Goal: Transaction & Acquisition: Purchase product/service

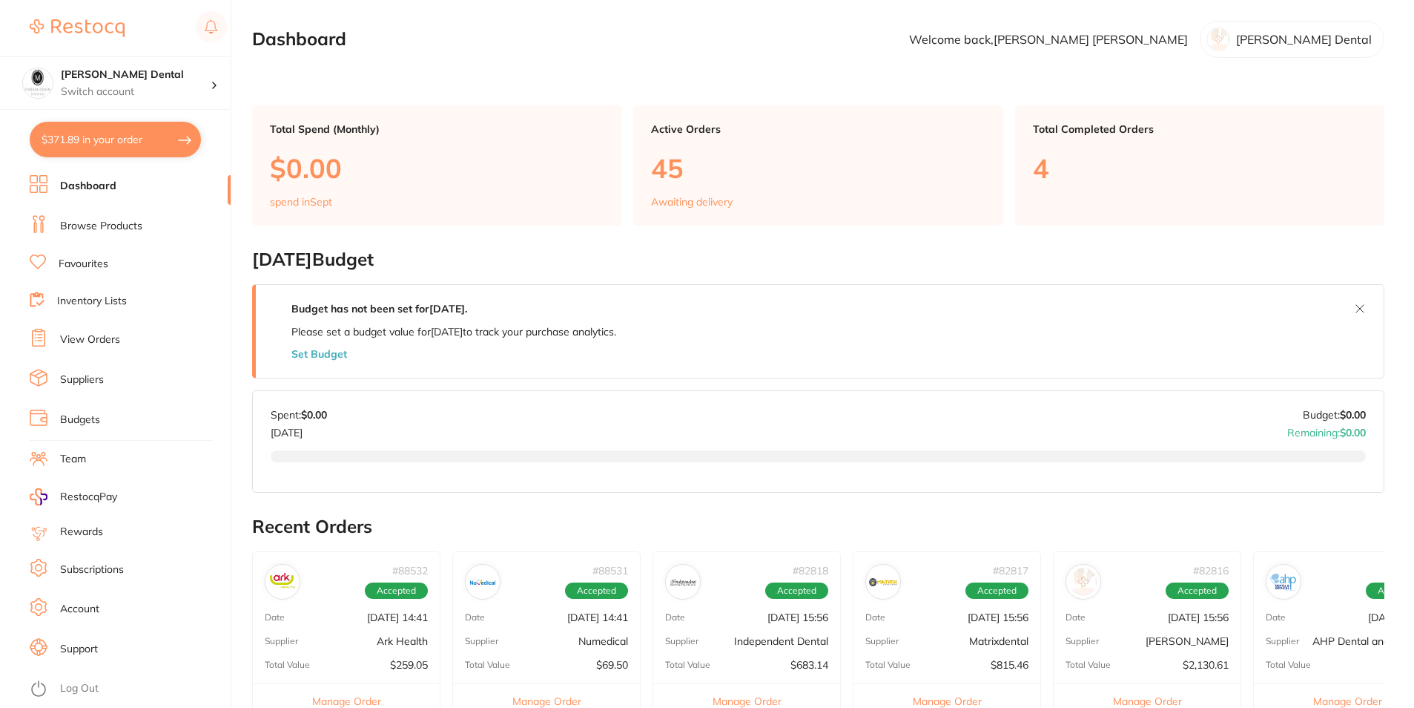
click at [95, 229] on link "Browse Products" at bounding box center [101, 226] width 82 height 15
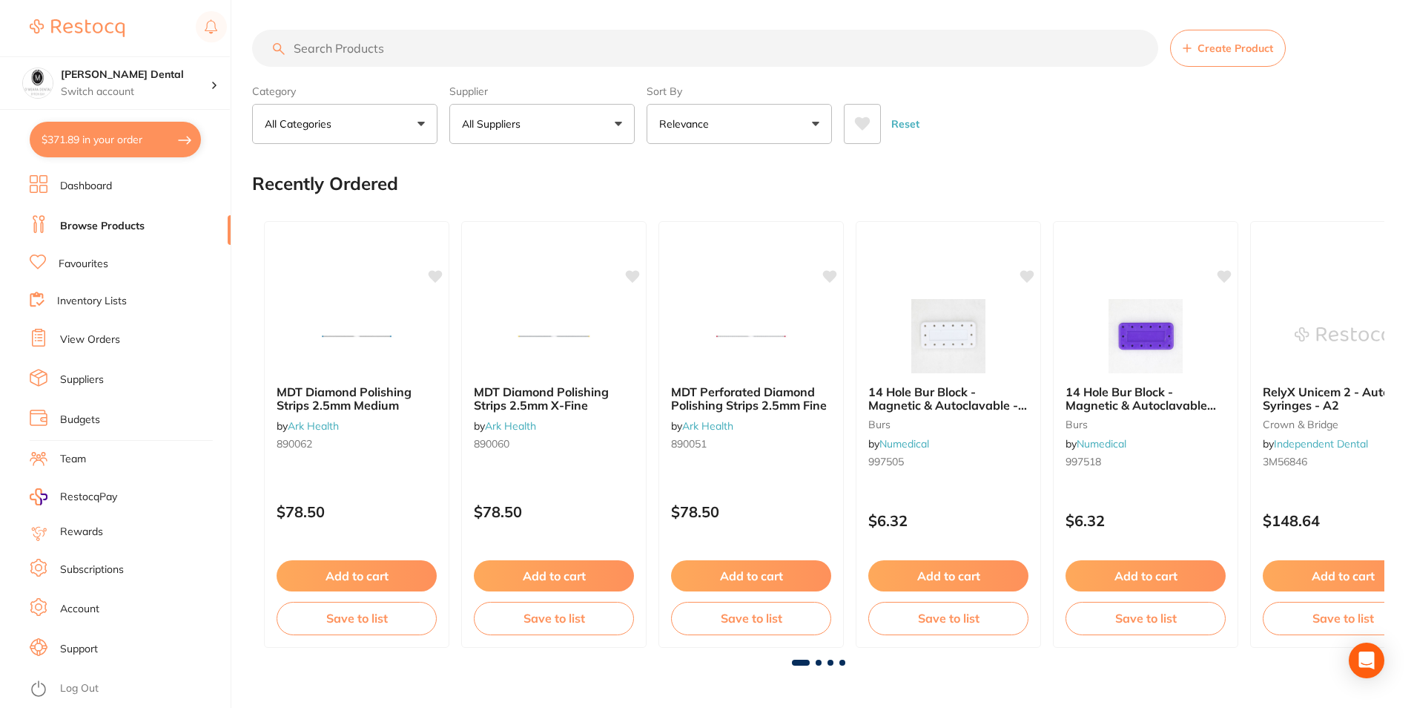
click at [400, 48] on input "search" at bounding box center [705, 48] width 906 height 37
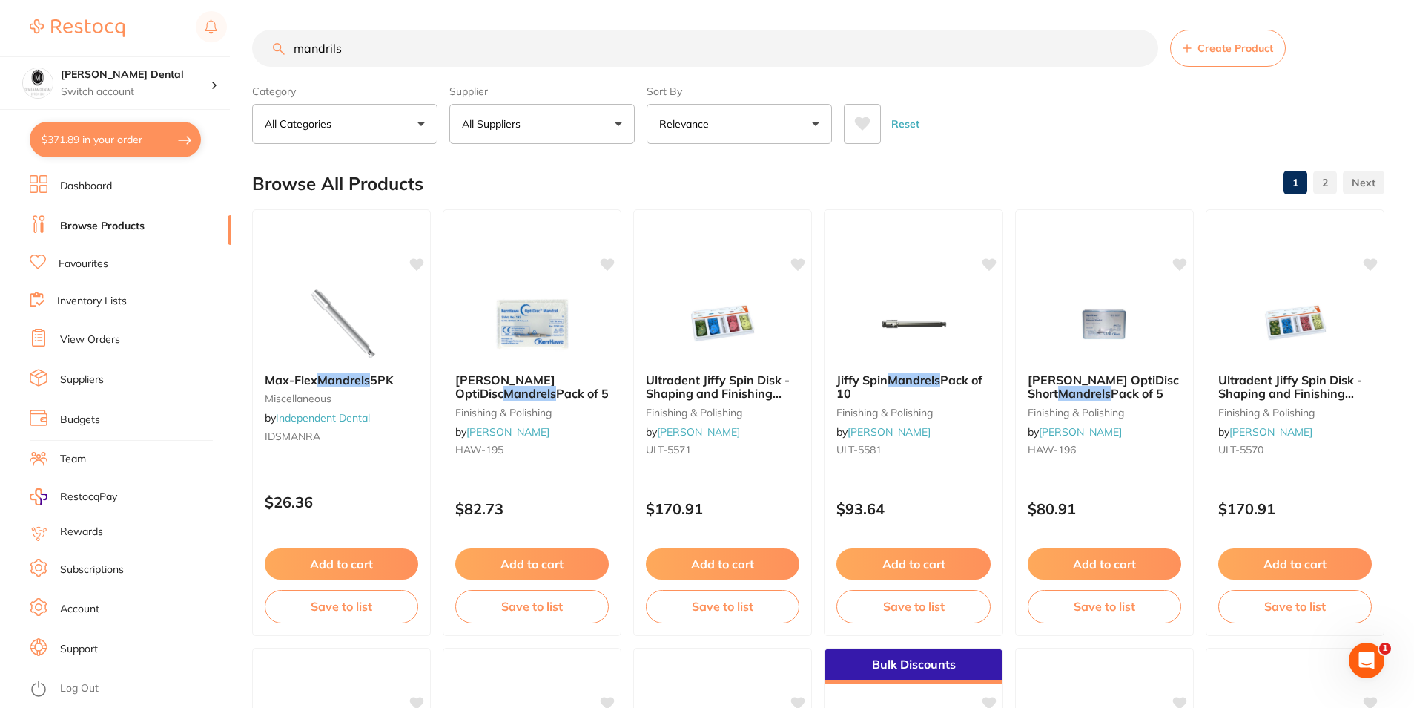
click at [792, 123] on button "Relevance" at bounding box center [739, 124] width 185 height 40
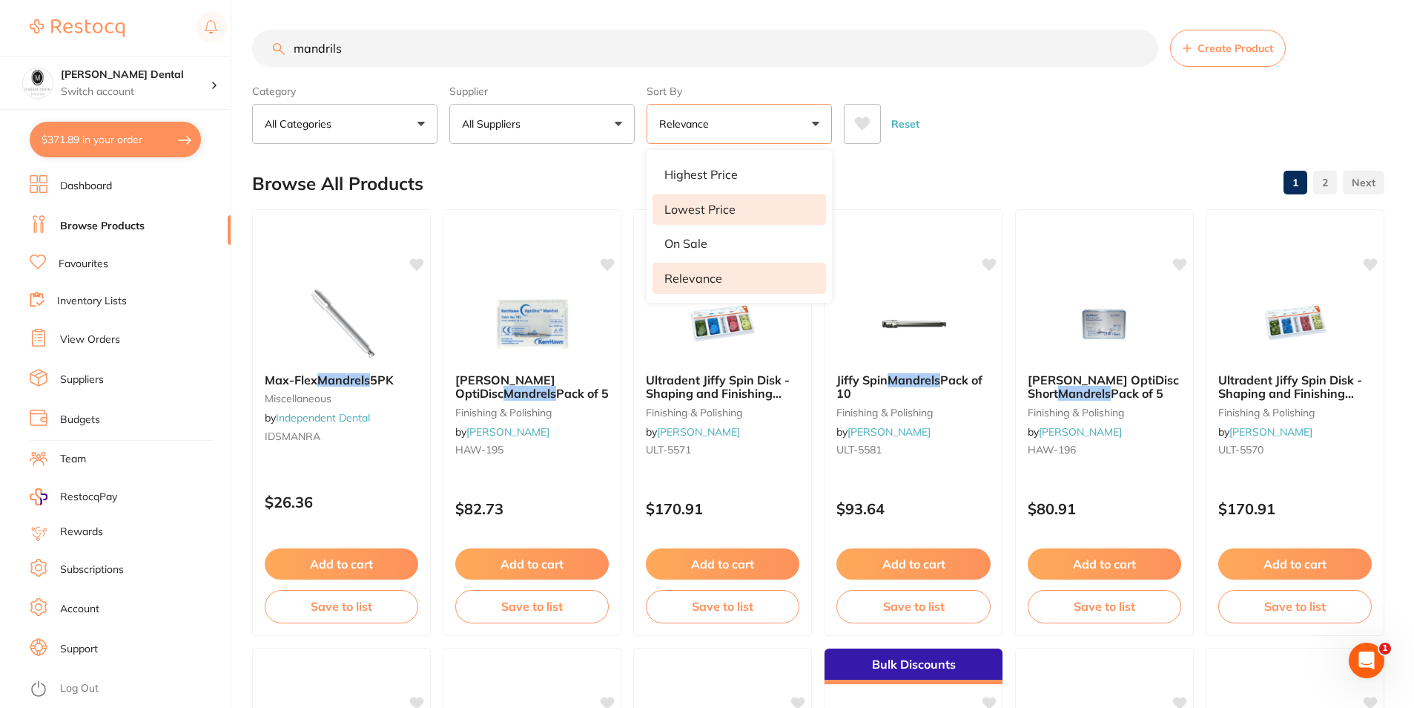
click at [715, 207] on p "Lowest Price" at bounding box center [700, 208] width 71 height 13
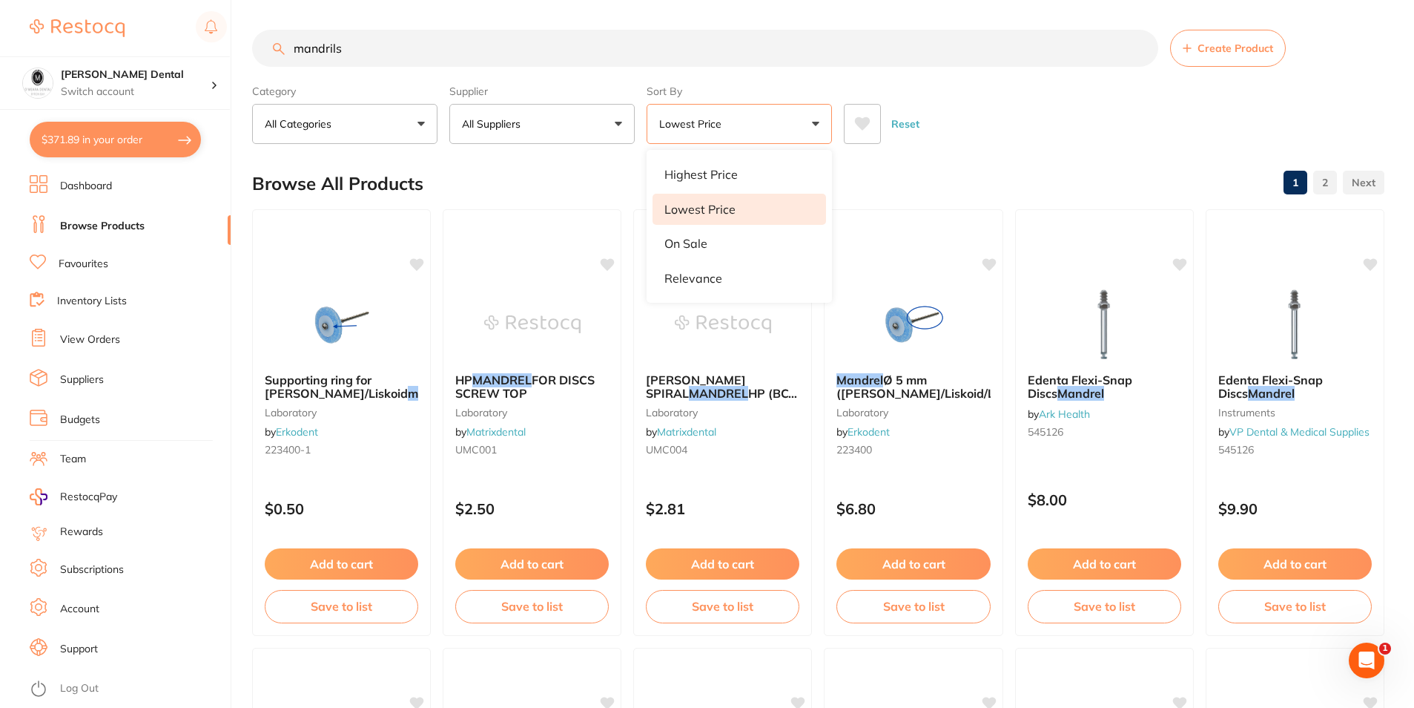
drag, startPoint x: 395, startPoint y: 54, endPoint x: 185, endPoint y: 40, distance: 210.4
click at [188, 42] on div "$371.89 [PERSON_NAME] Dental Switch account [PERSON_NAME] Dental $371.89 in you…" at bounding box center [707, 354] width 1414 height 708
type input "etch tips"
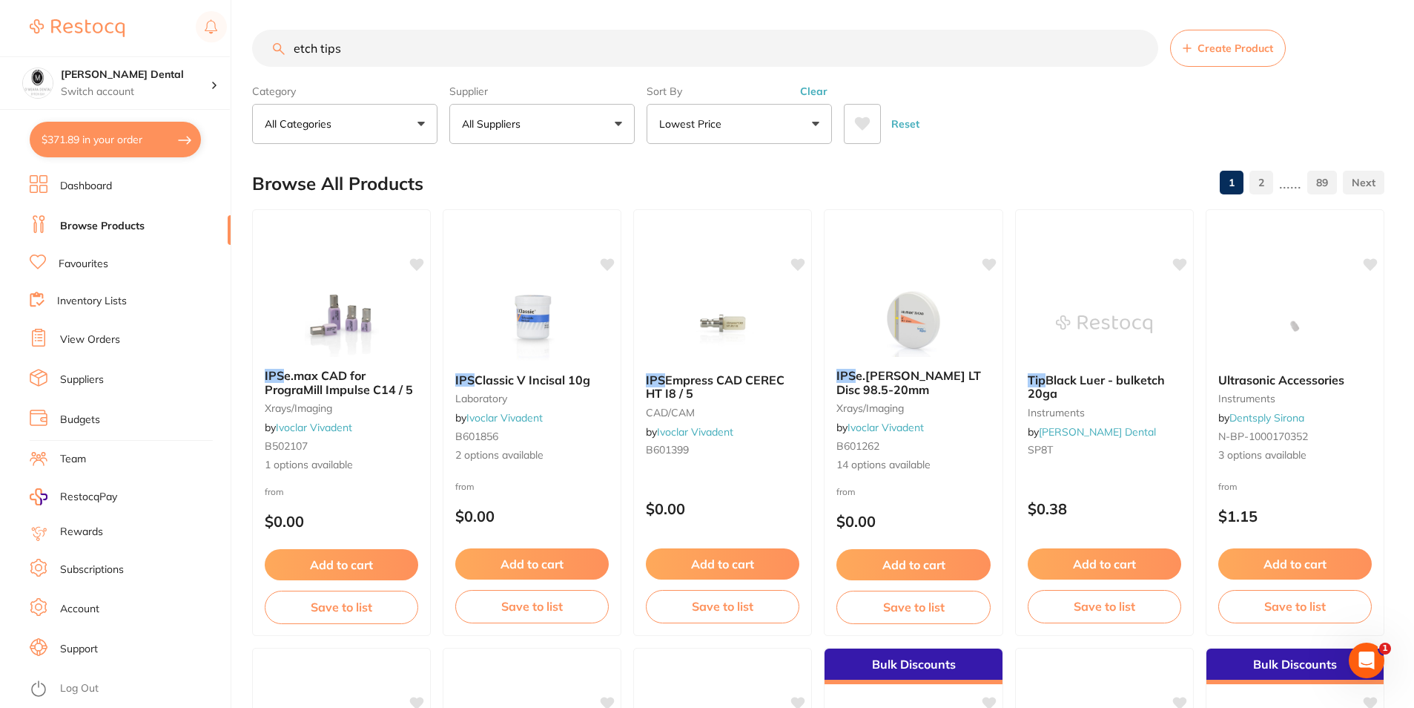
click at [814, 124] on button "Lowest Price" at bounding box center [739, 124] width 185 height 40
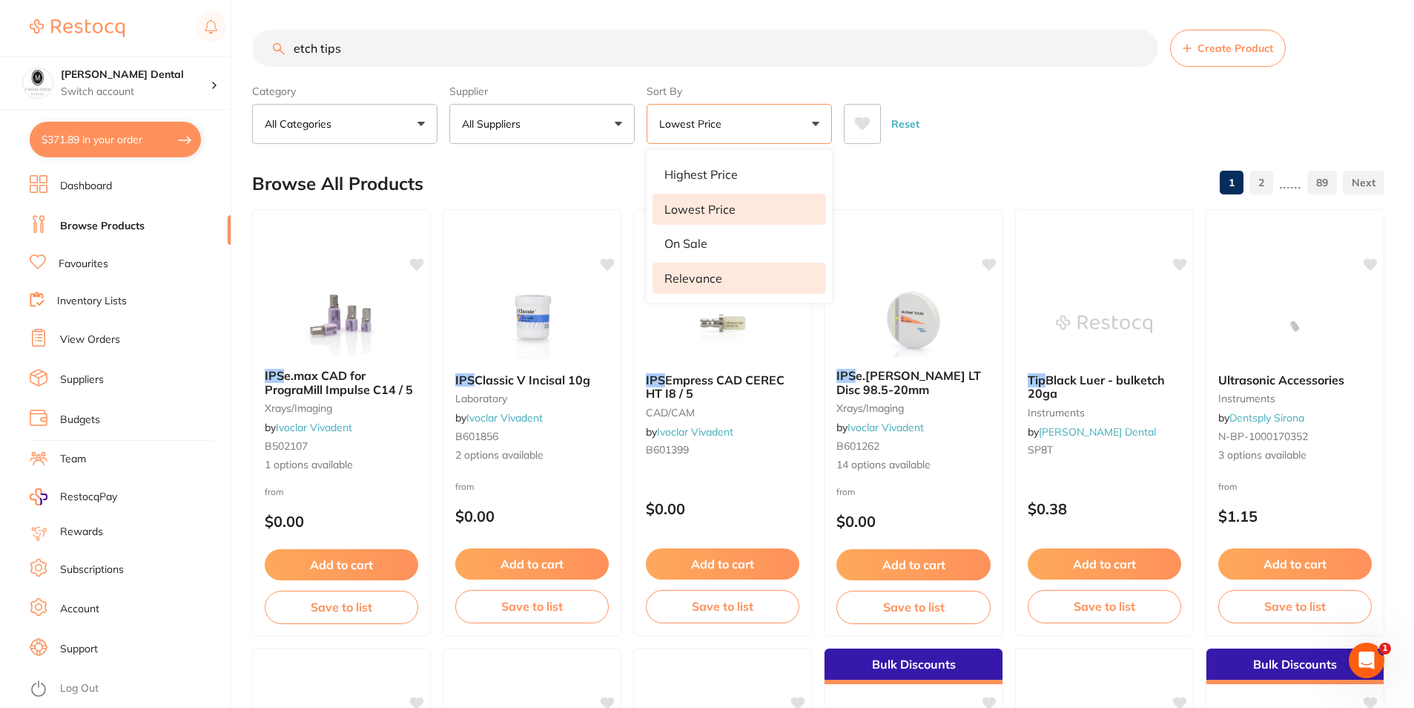
drag, startPoint x: 692, startPoint y: 275, endPoint x: 703, endPoint y: 271, distance: 12.0
click at [693, 275] on p "Relevance" at bounding box center [694, 277] width 58 height 13
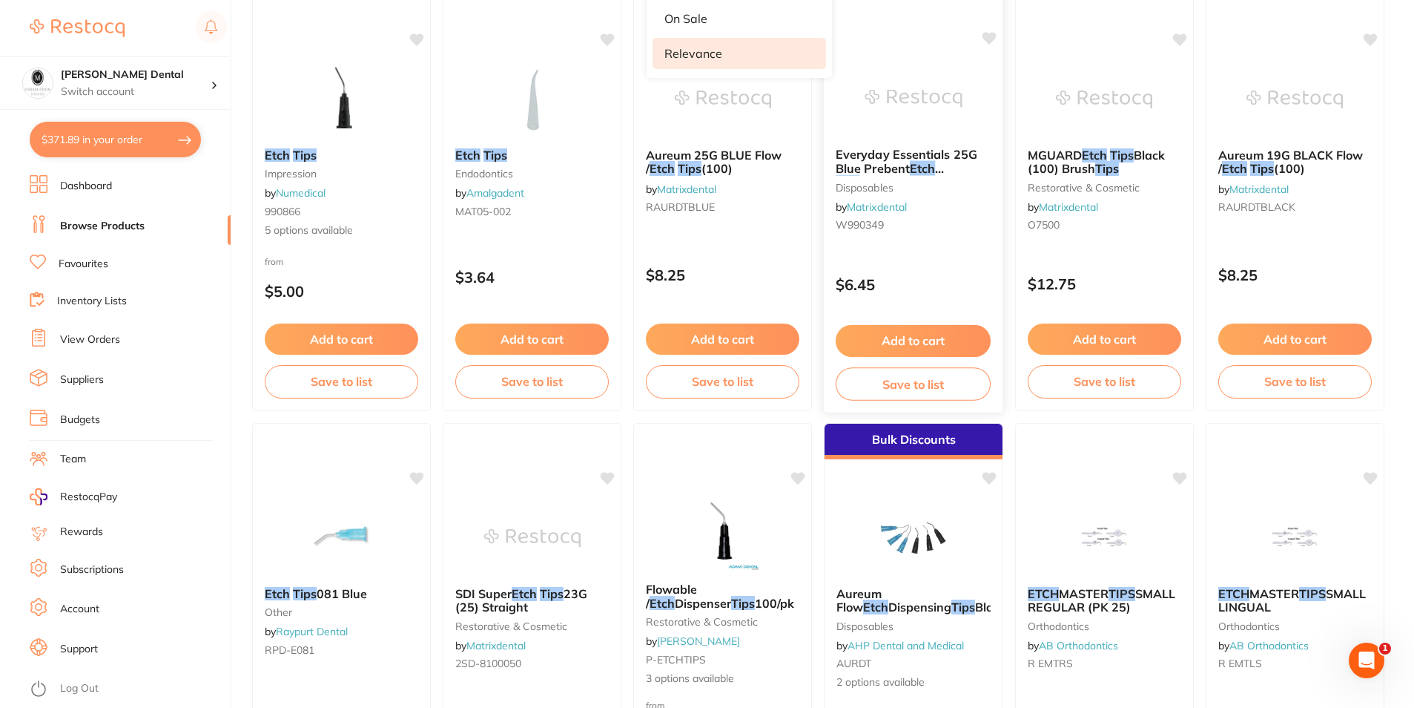
scroll to position [223, 0]
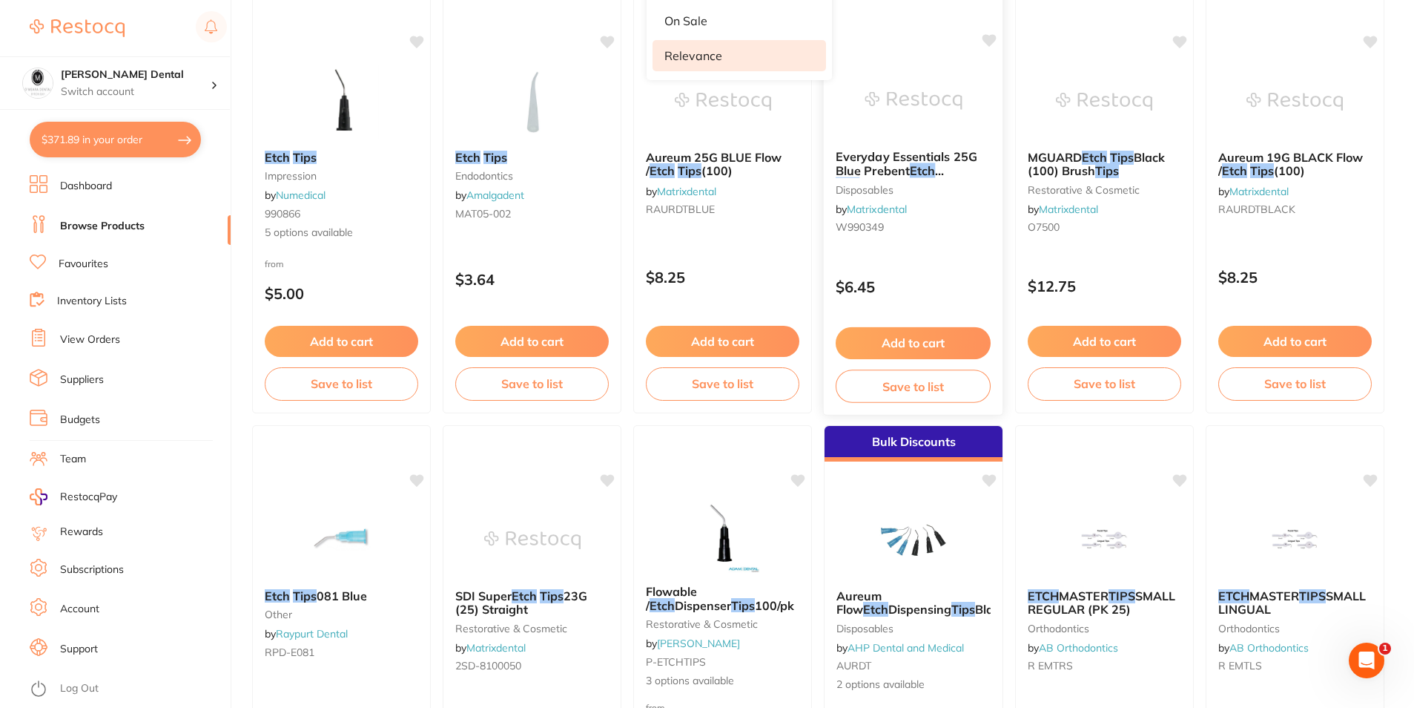
click at [934, 78] on img at bounding box center [913, 100] width 97 height 75
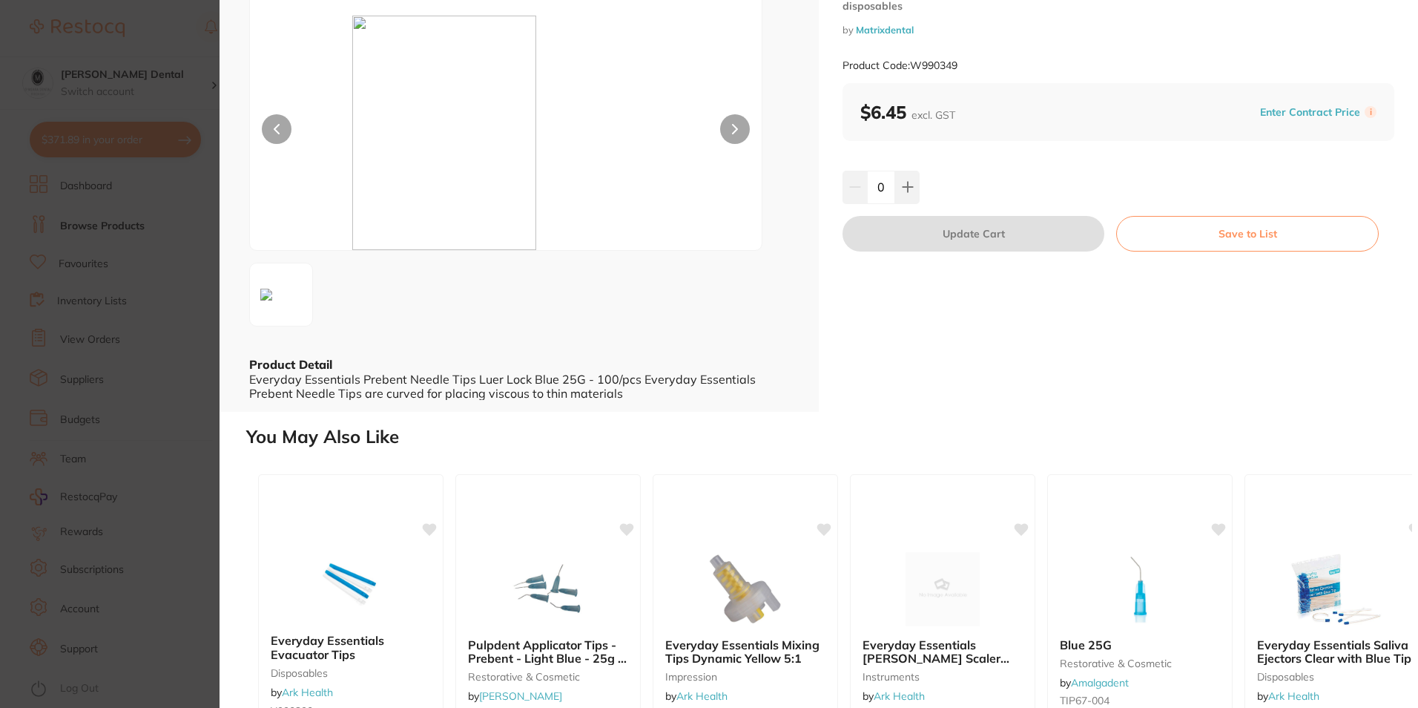
scroll to position [74, 0]
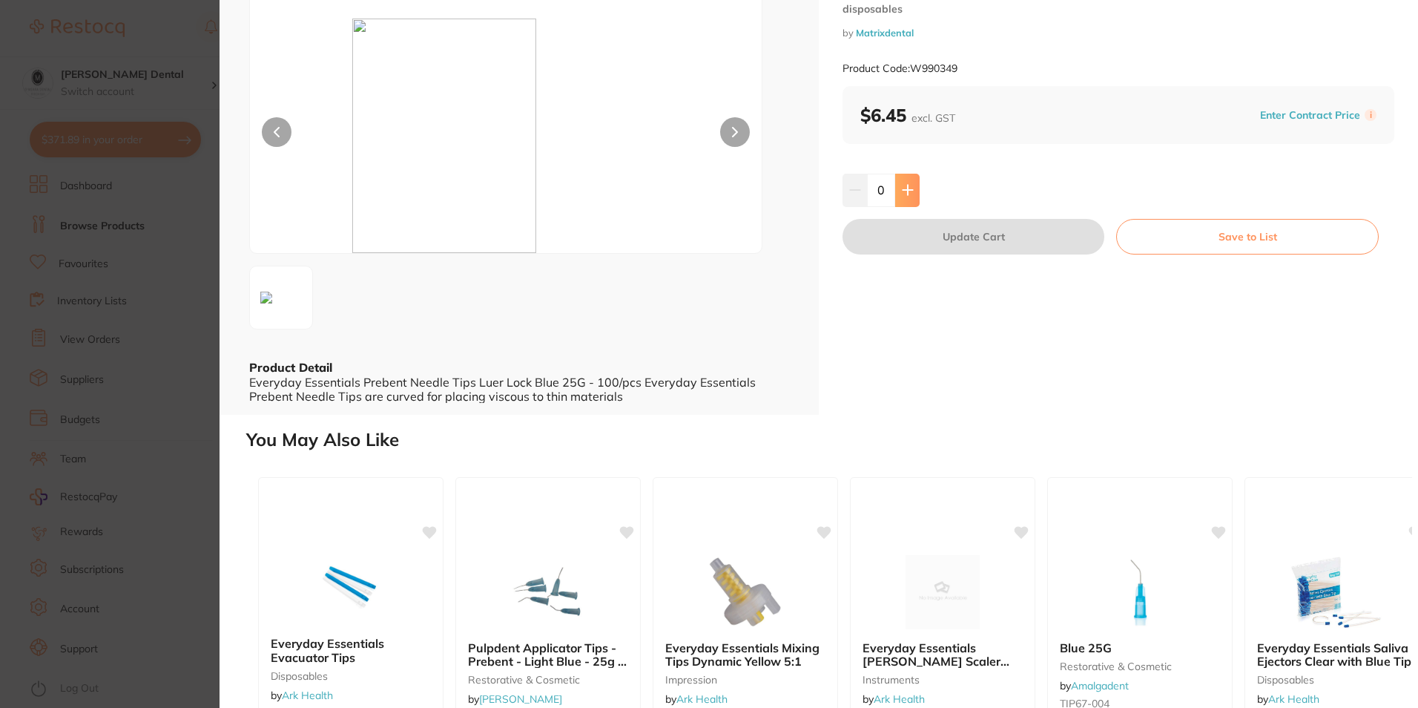
click at [913, 187] on button at bounding box center [907, 190] width 24 height 33
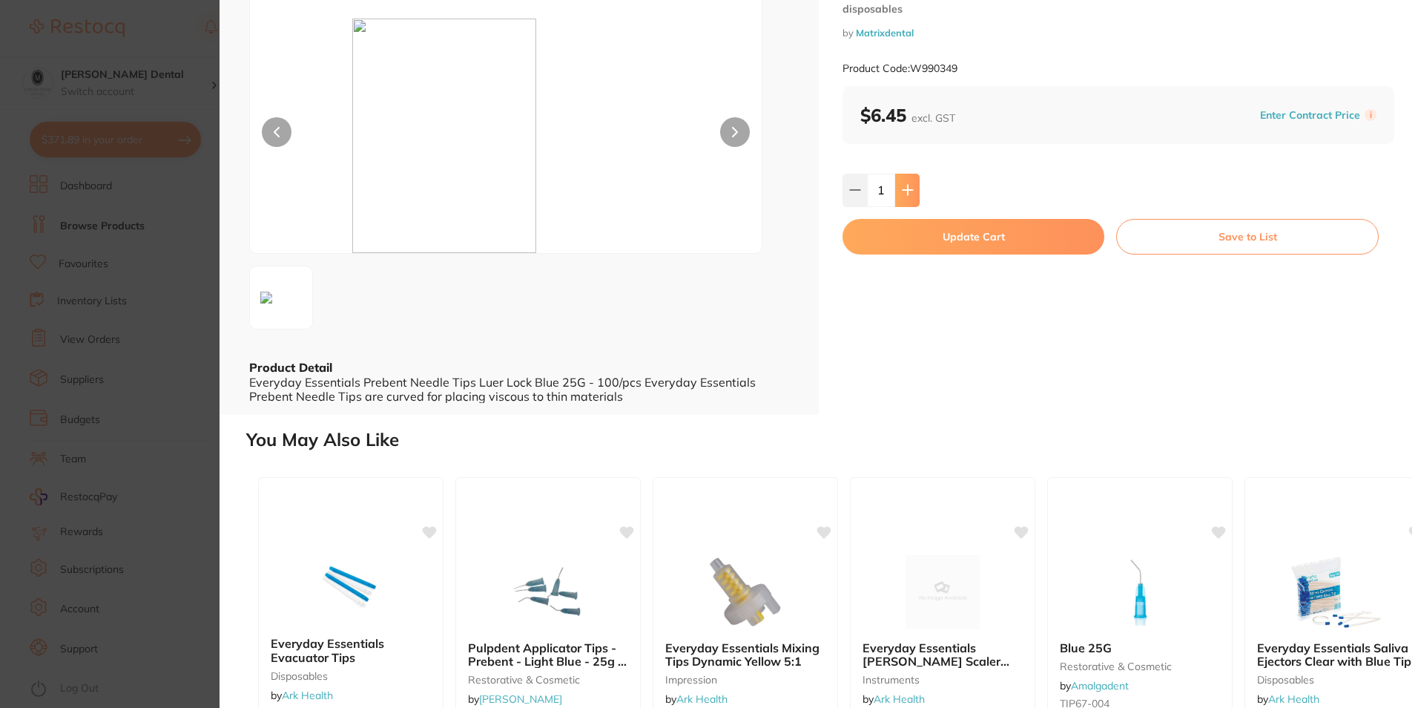
click at [913, 189] on button at bounding box center [907, 190] width 24 height 33
type input "2"
click at [978, 246] on button "Update Cart" at bounding box center [974, 237] width 262 height 36
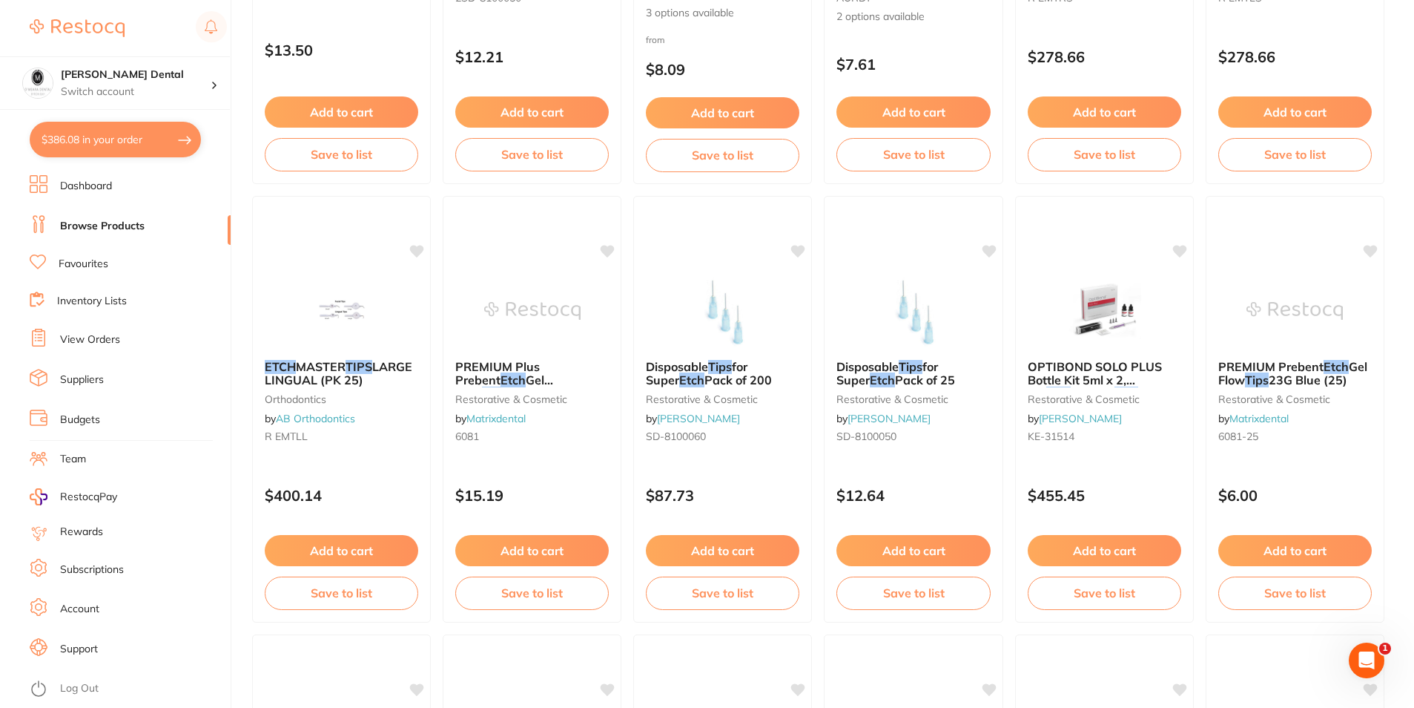
scroll to position [371, 0]
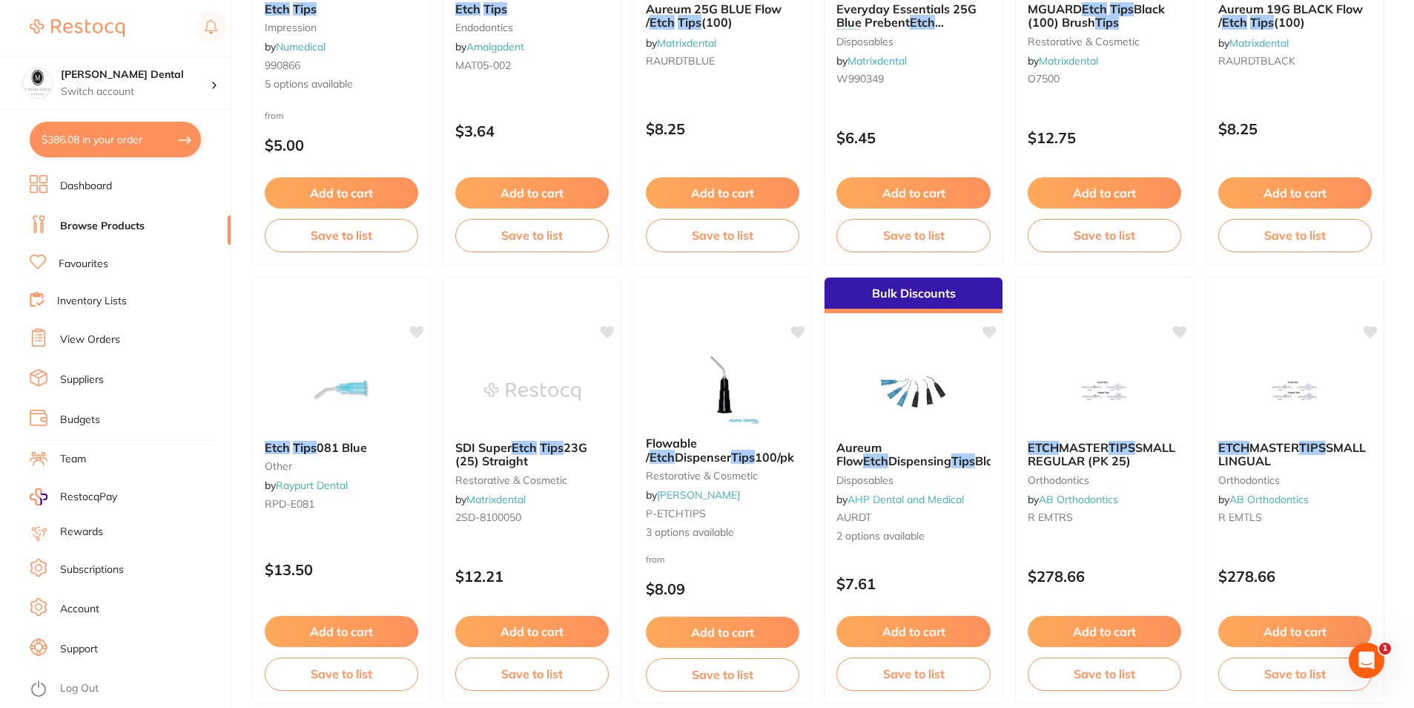
click at [84, 142] on button "$386.08 in your order" at bounding box center [115, 140] width 171 height 36
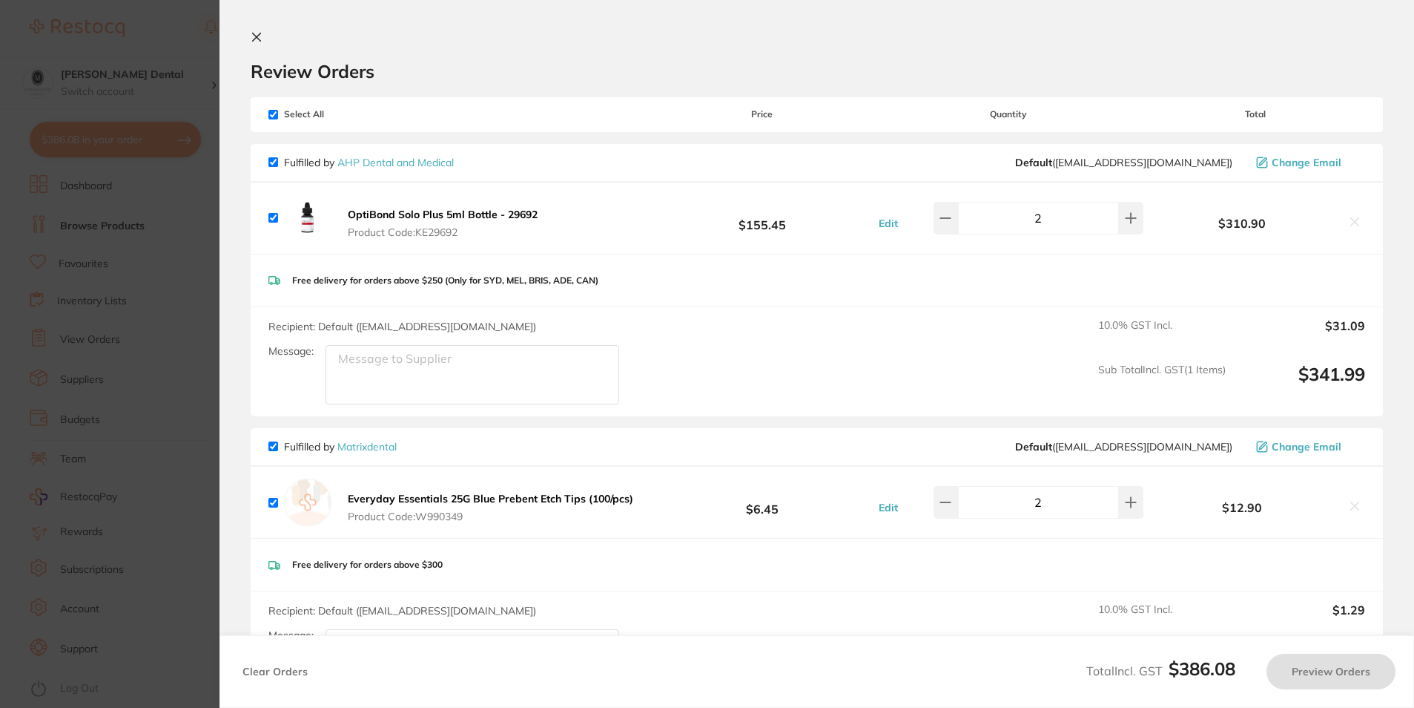
checkbox input "true"
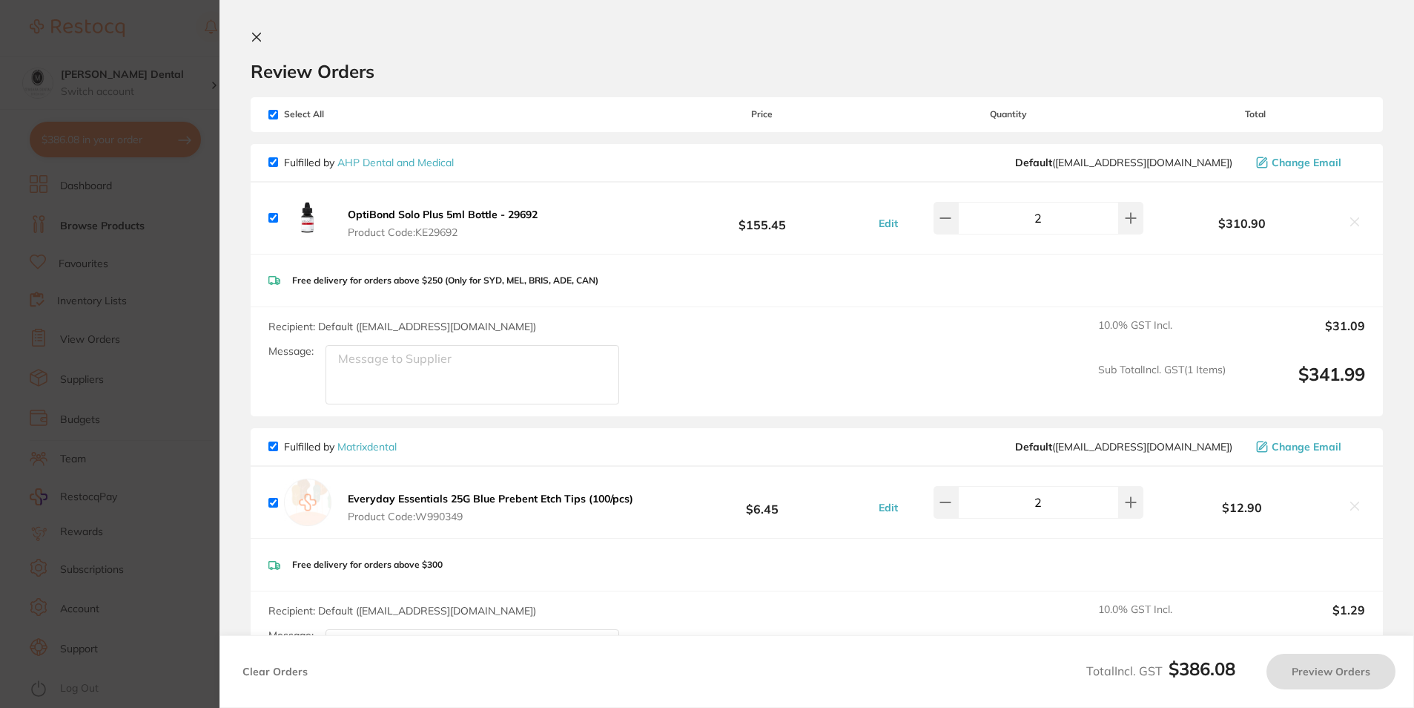
checkbox input "true"
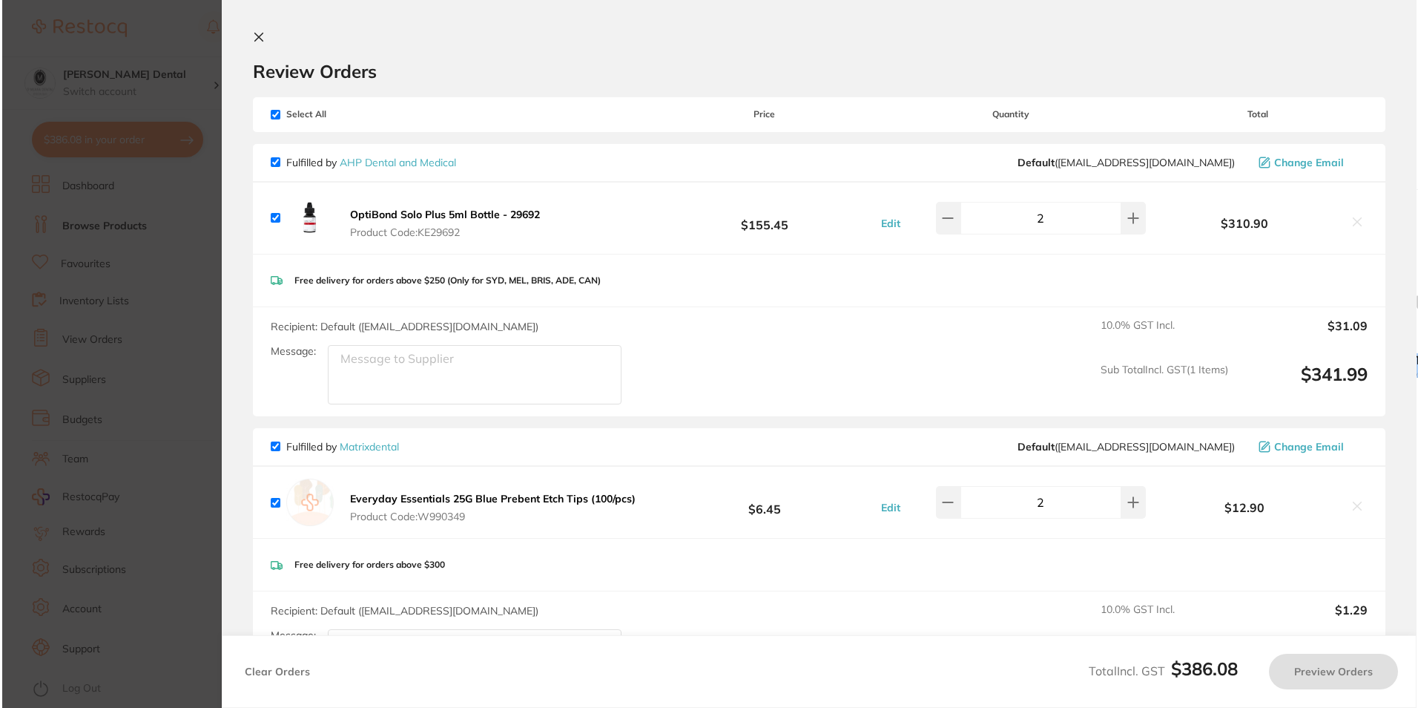
scroll to position [0, 0]
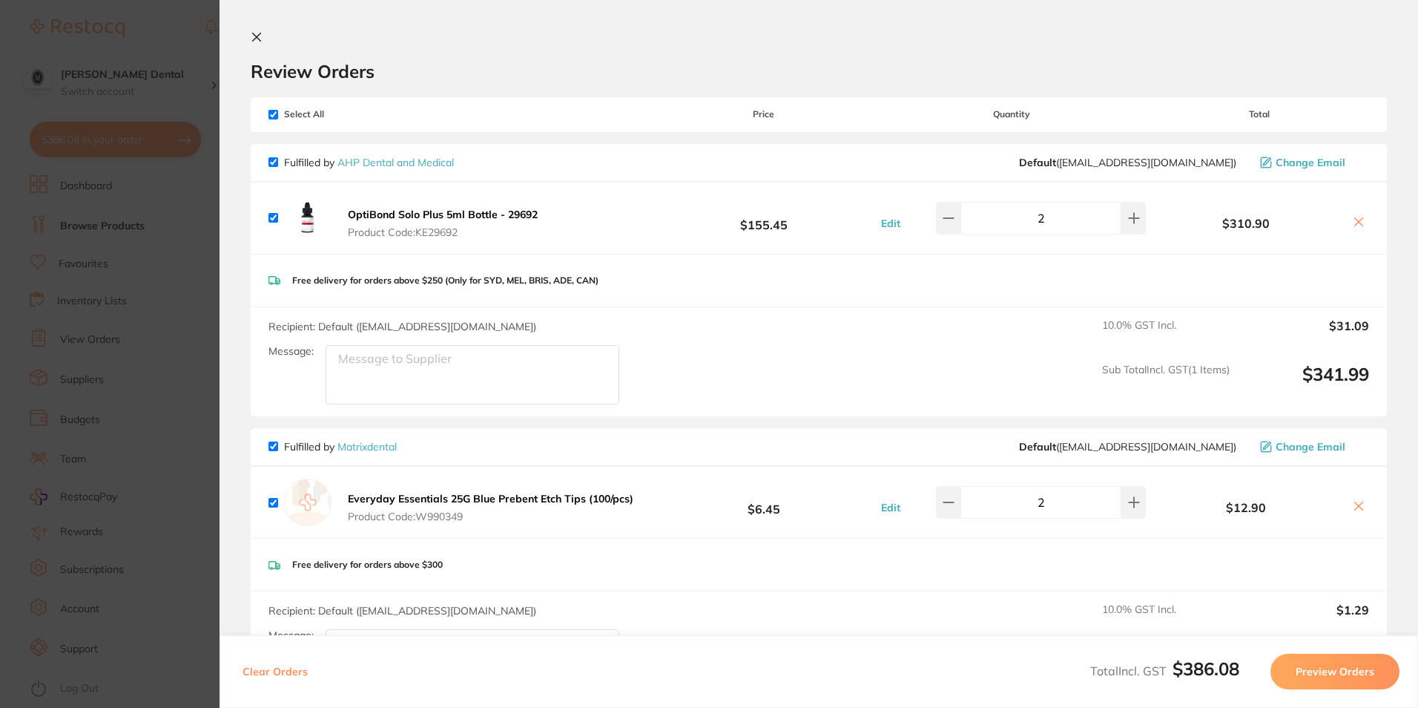
click at [1357, 223] on icon at bounding box center [1359, 222] width 12 height 12
click at [1357, 223] on icon at bounding box center [1359, 222] width 8 height 8
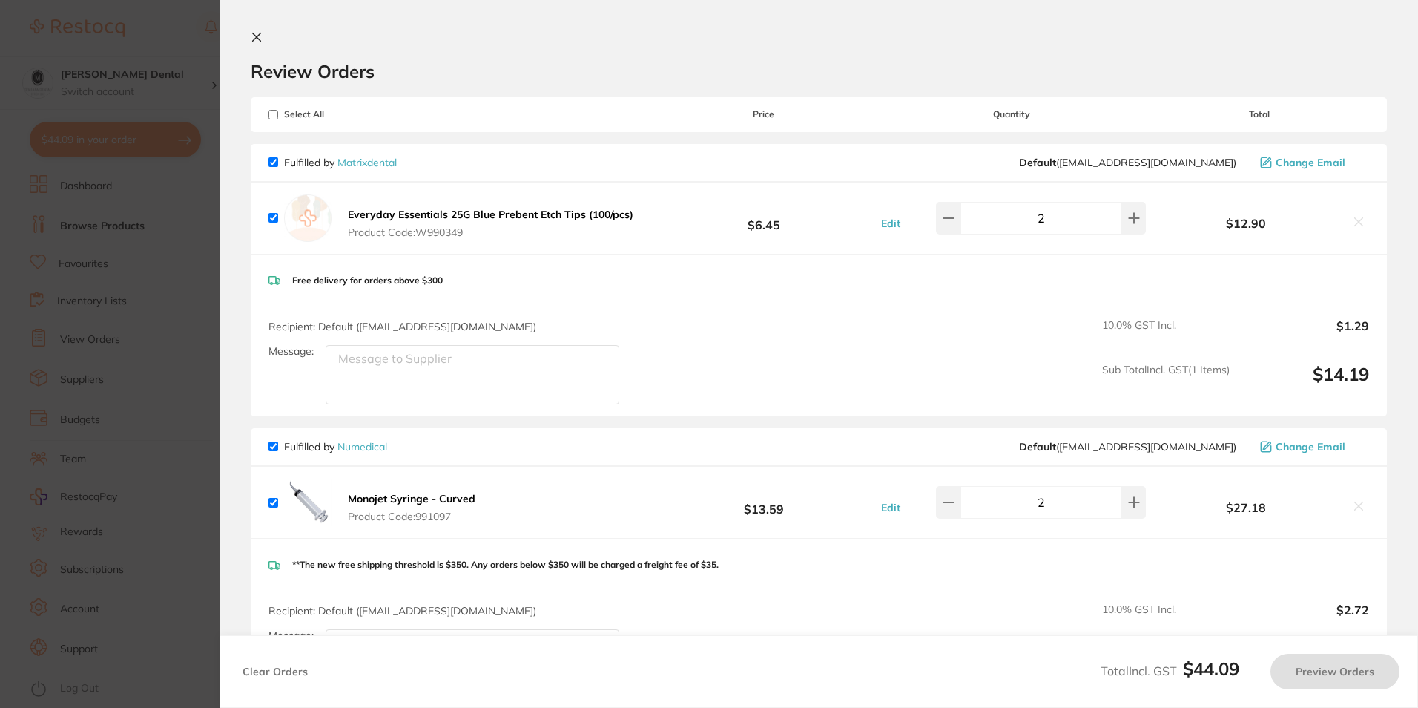
checkbox input "true"
click at [1128, 222] on icon at bounding box center [1134, 218] width 12 height 12
type input "5"
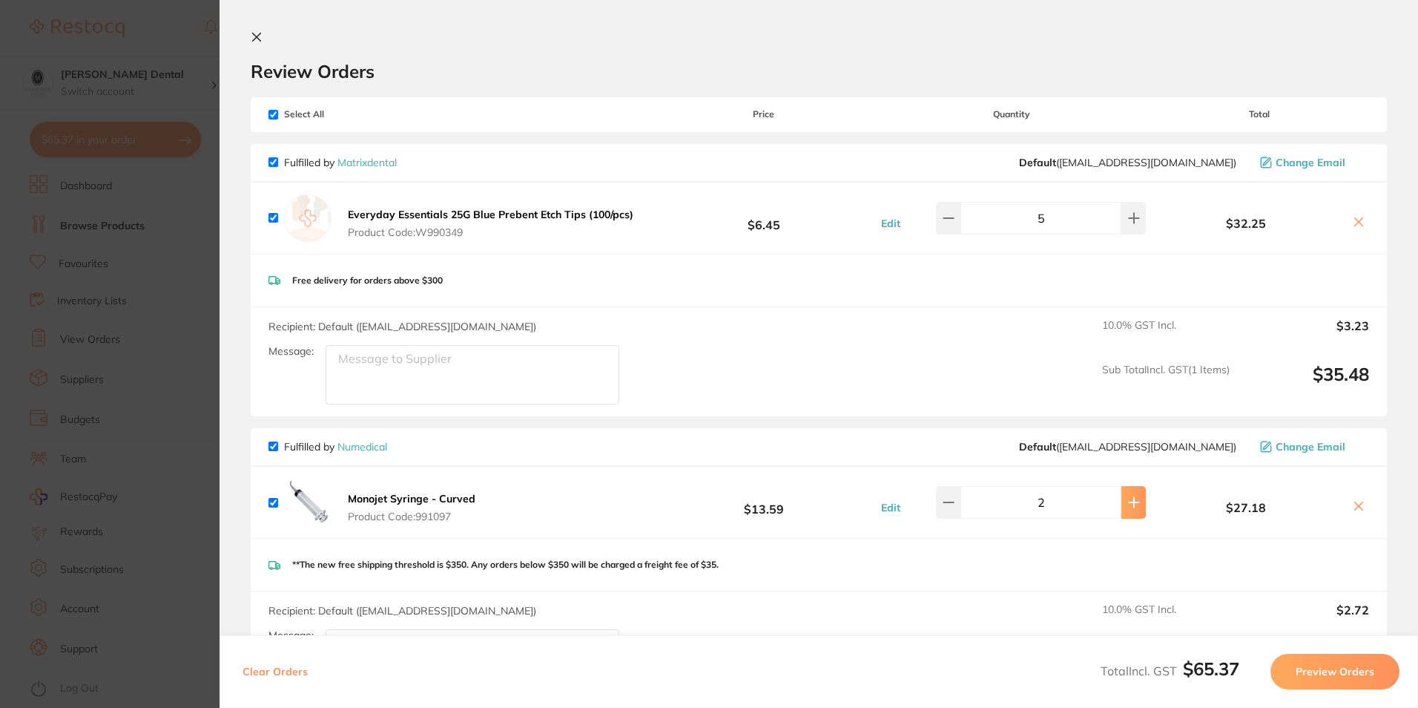
click at [1132, 499] on icon at bounding box center [1134, 502] width 12 height 12
type input "3"
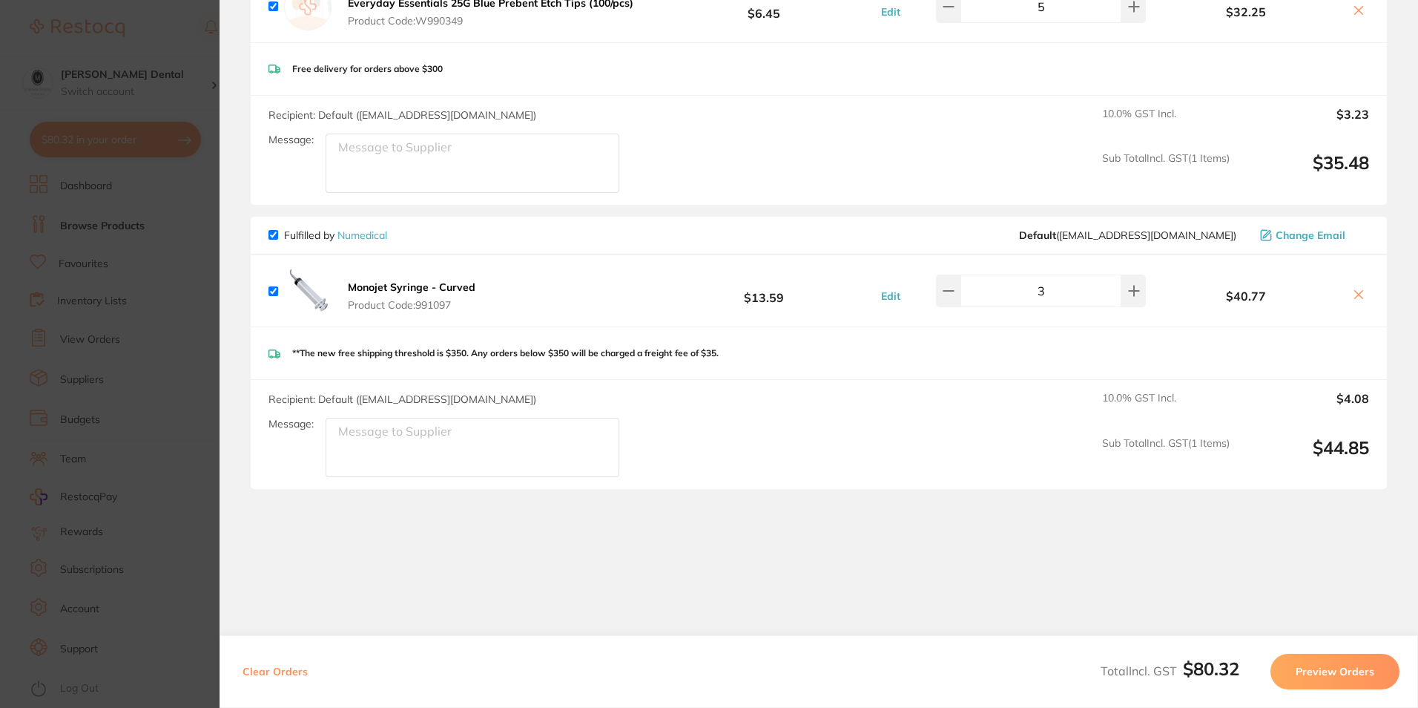
scroll to position [236, 0]
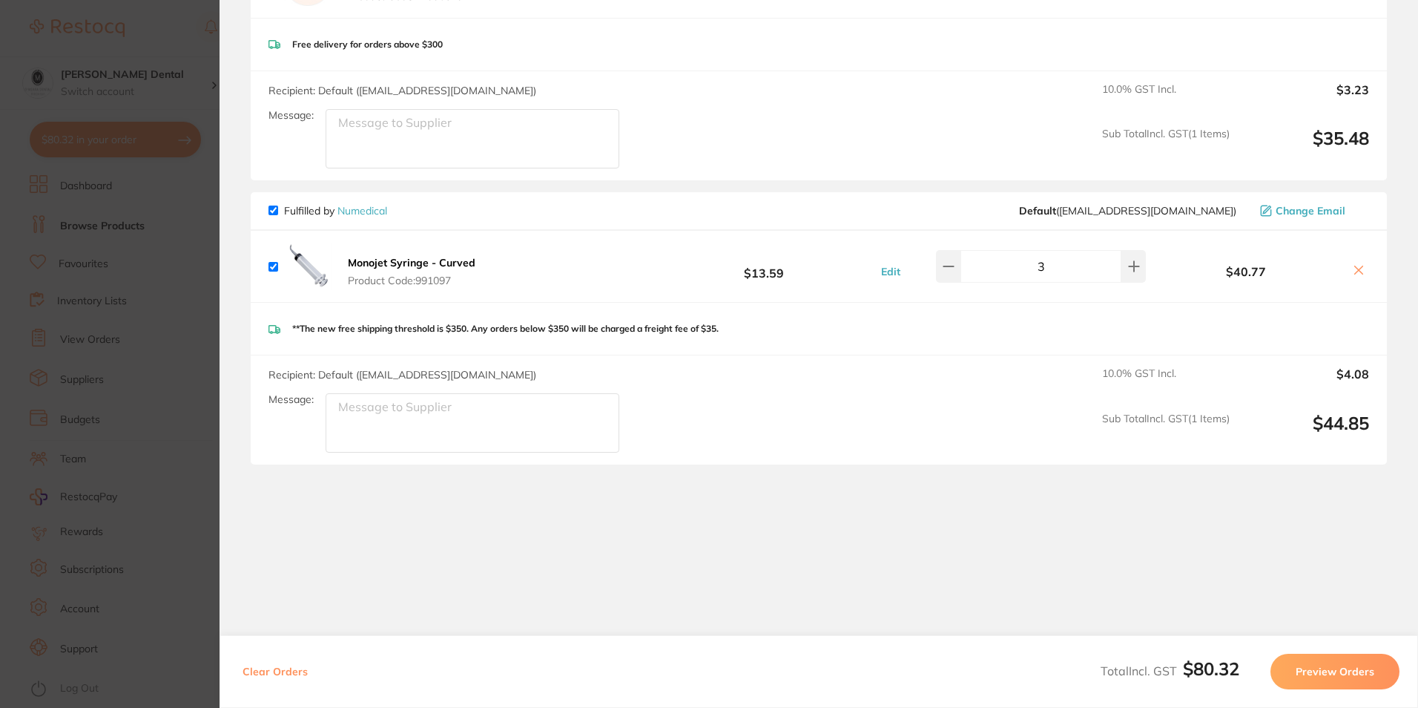
click at [1330, 670] on button "Preview Orders" at bounding box center [1335, 671] width 129 height 36
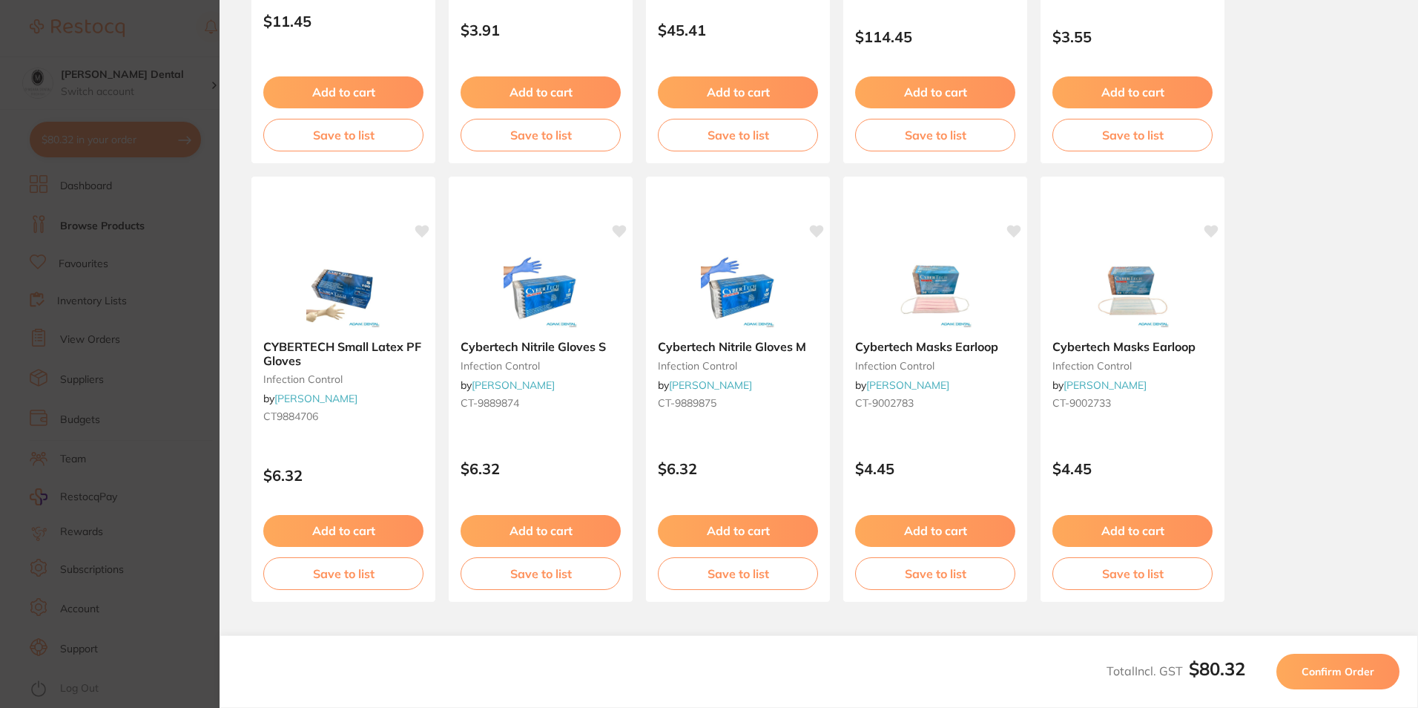
scroll to position [0, 0]
click at [1341, 670] on span "Confirm Order" at bounding box center [1338, 671] width 73 height 13
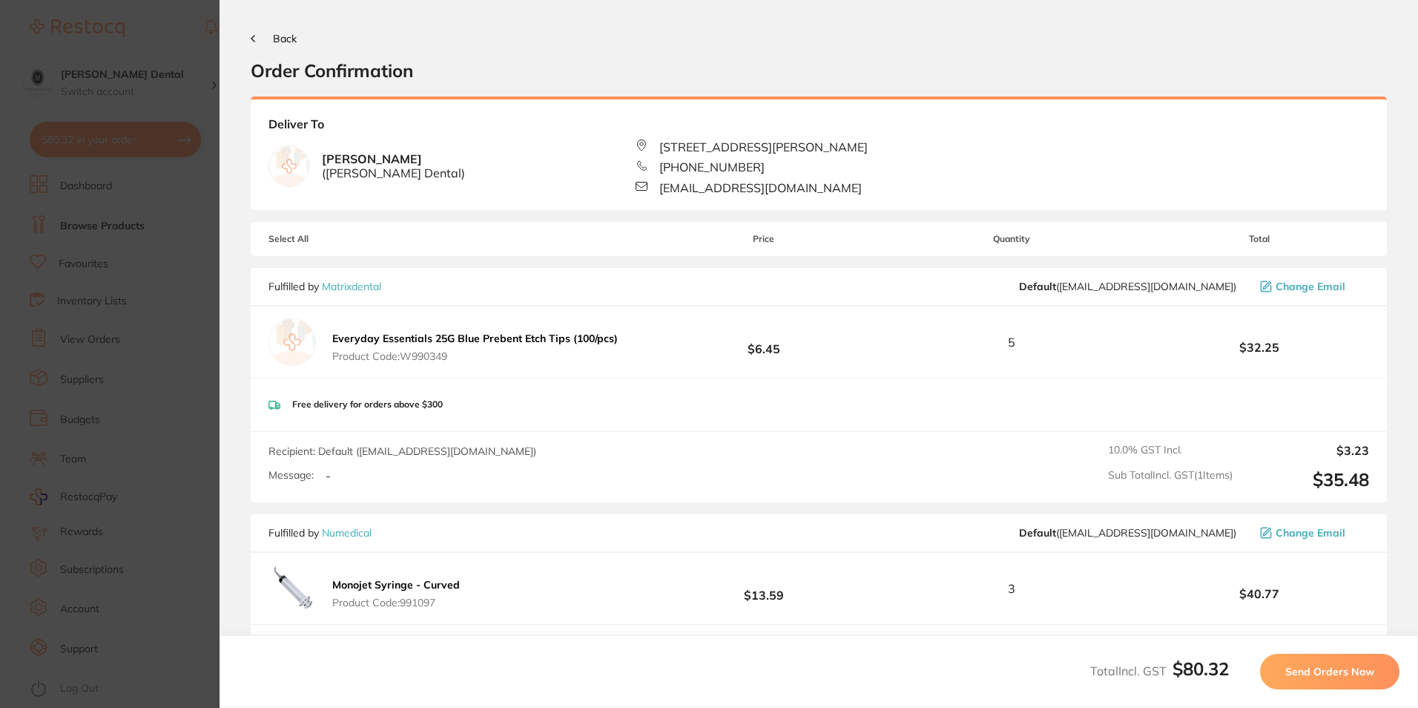
click at [1355, 674] on span "Send Orders Now" at bounding box center [1329, 671] width 89 height 13
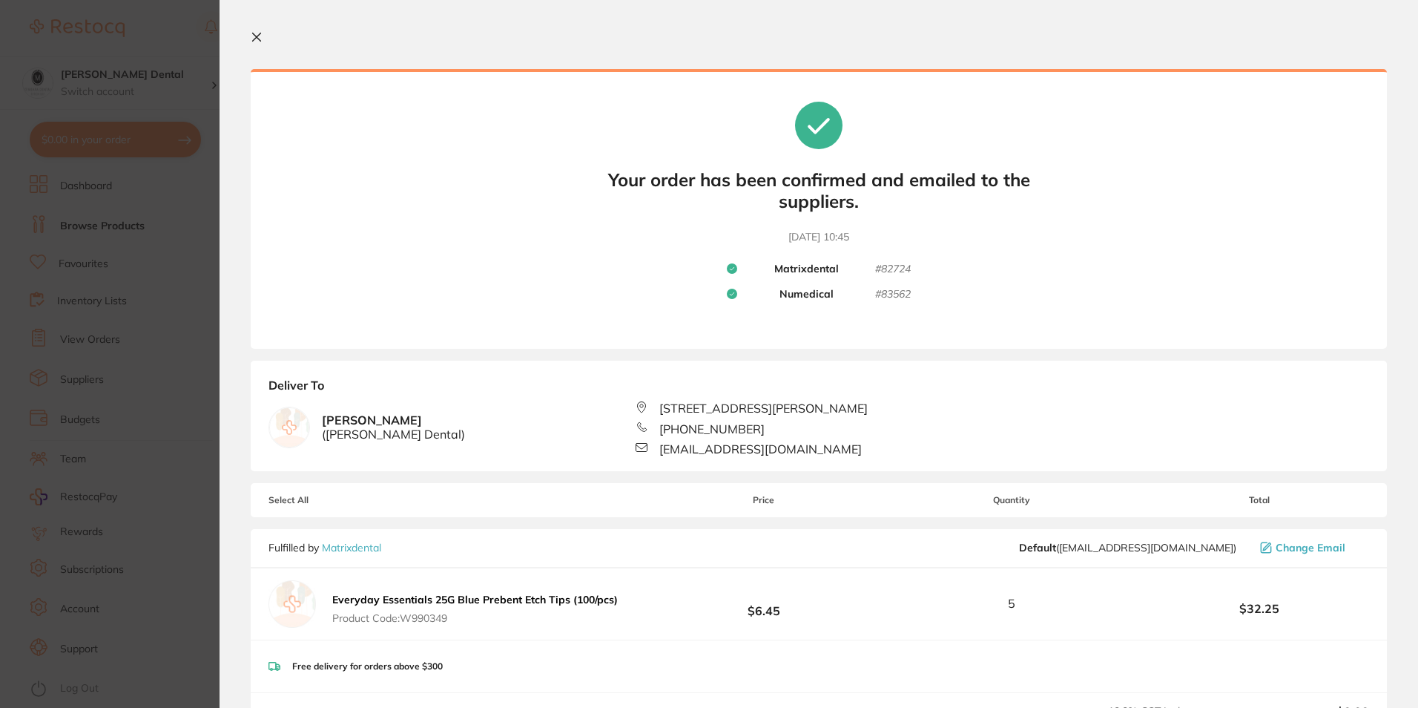
click at [249, 28] on section "Your orders are being processed and we will notify you once we have placed the …" at bounding box center [819, 354] width 1199 height 708
click at [254, 35] on icon at bounding box center [257, 37] width 8 height 8
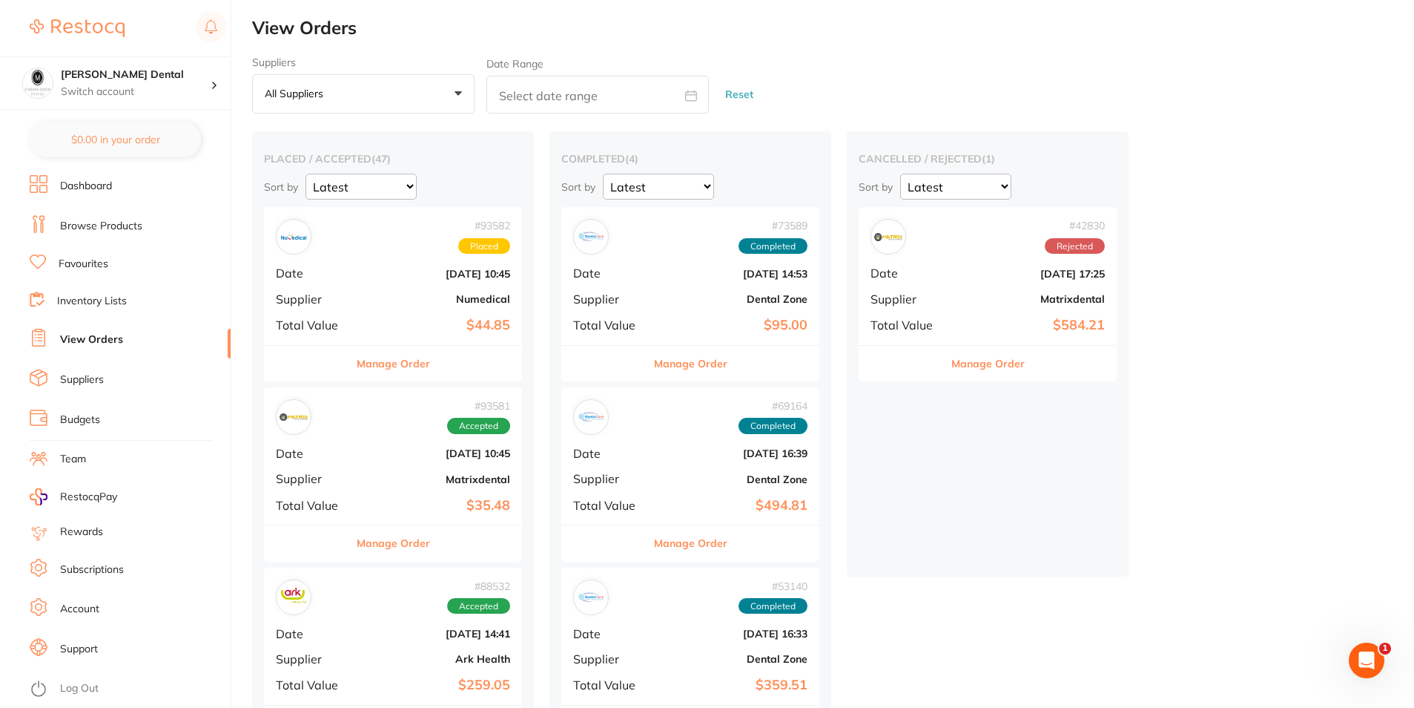
click at [112, 225] on link "Browse Products" at bounding box center [101, 226] width 82 height 15
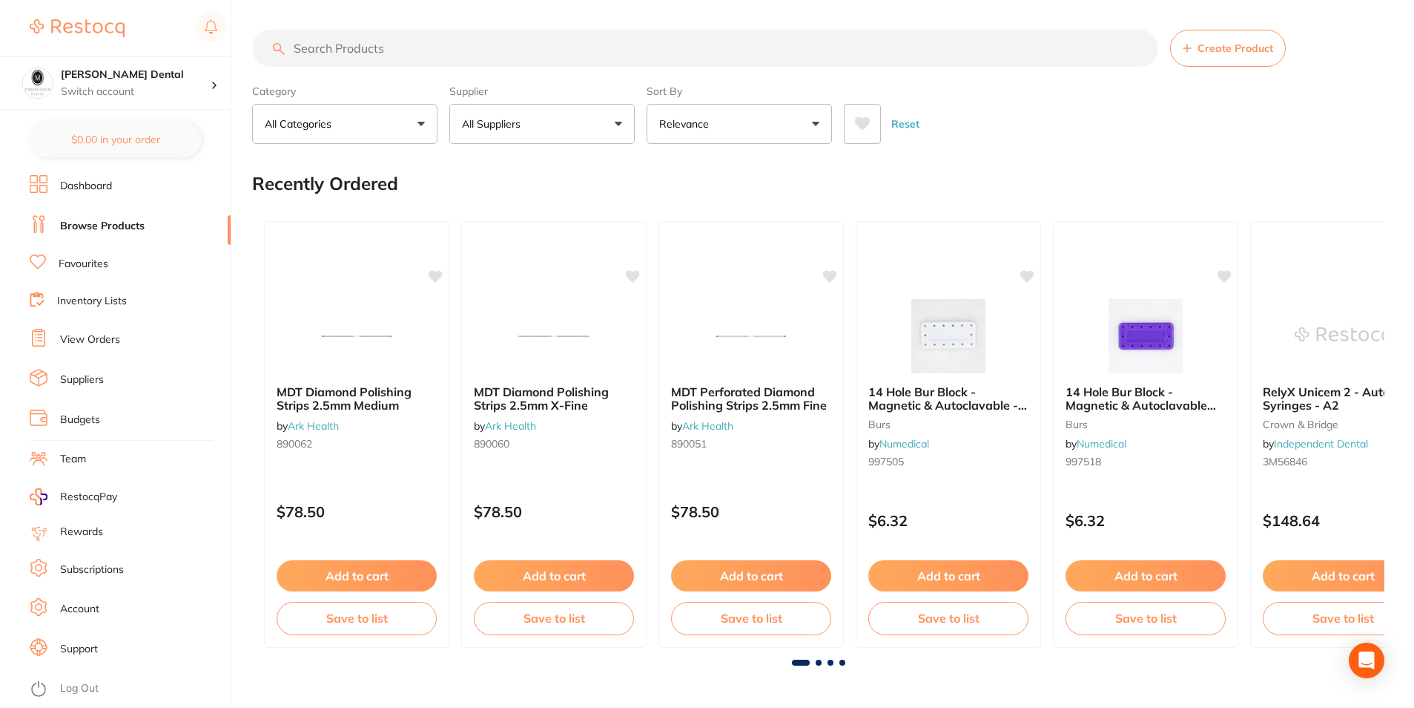
click at [421, 47] on input "search" at bounding box center [705, 48] width 906 height 37
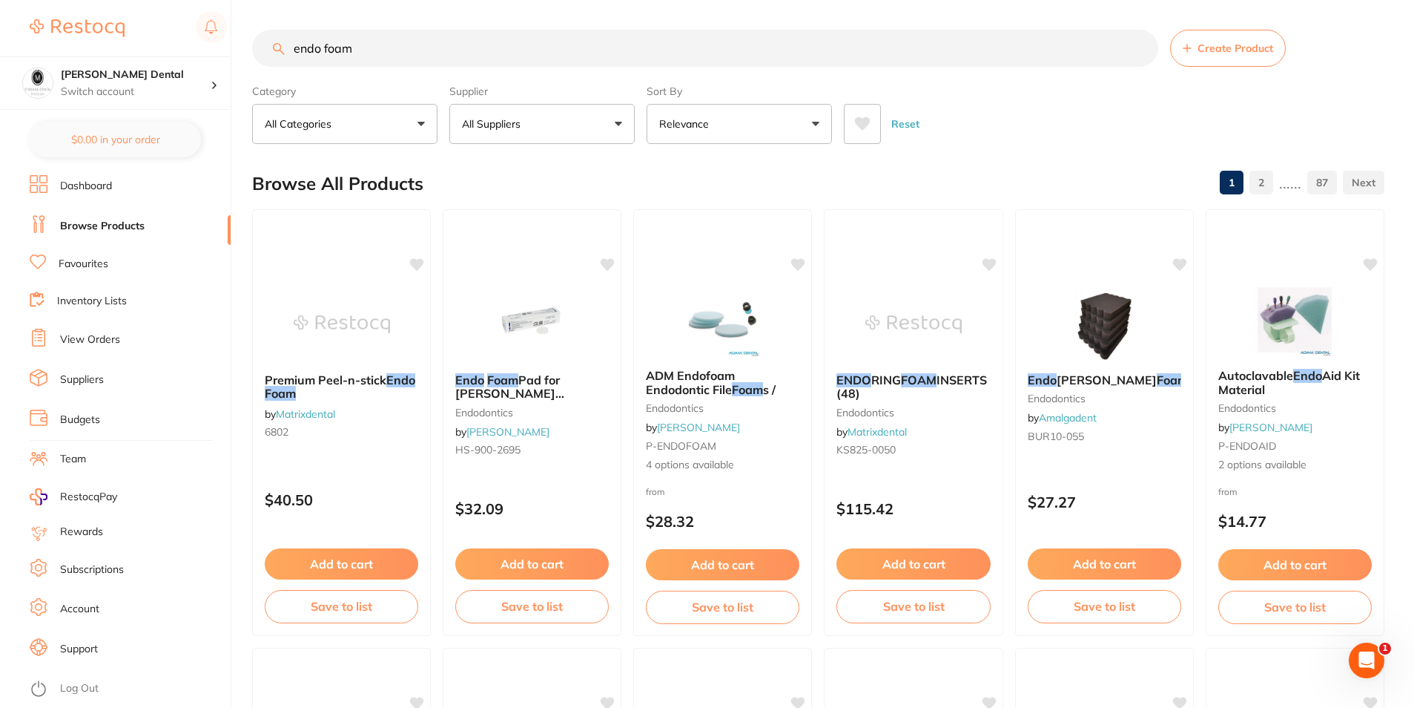
click at [822, 126] on button "Relevance" at bounding box center [739, 124] width 185 height 40
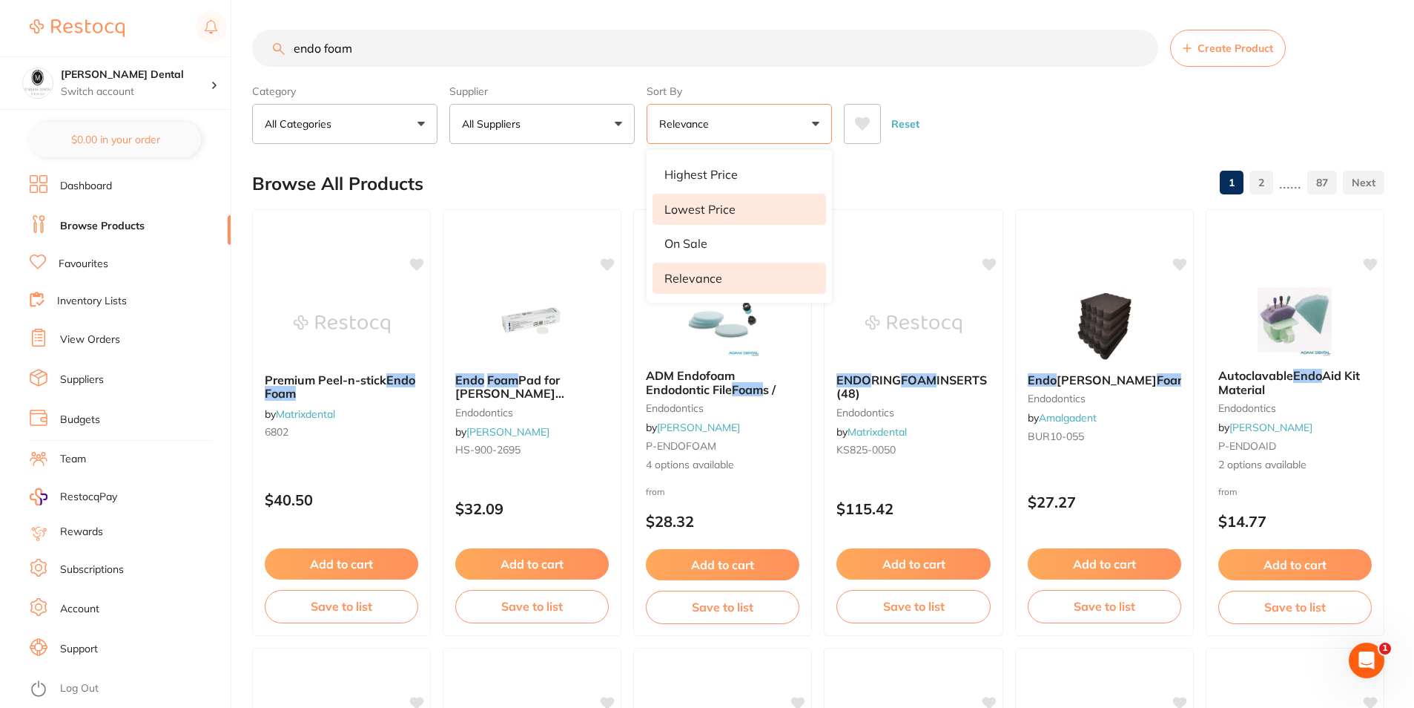
click at [711, 208] on p "Lowest Price" at bounding box center [700, 208] width 71 height 13
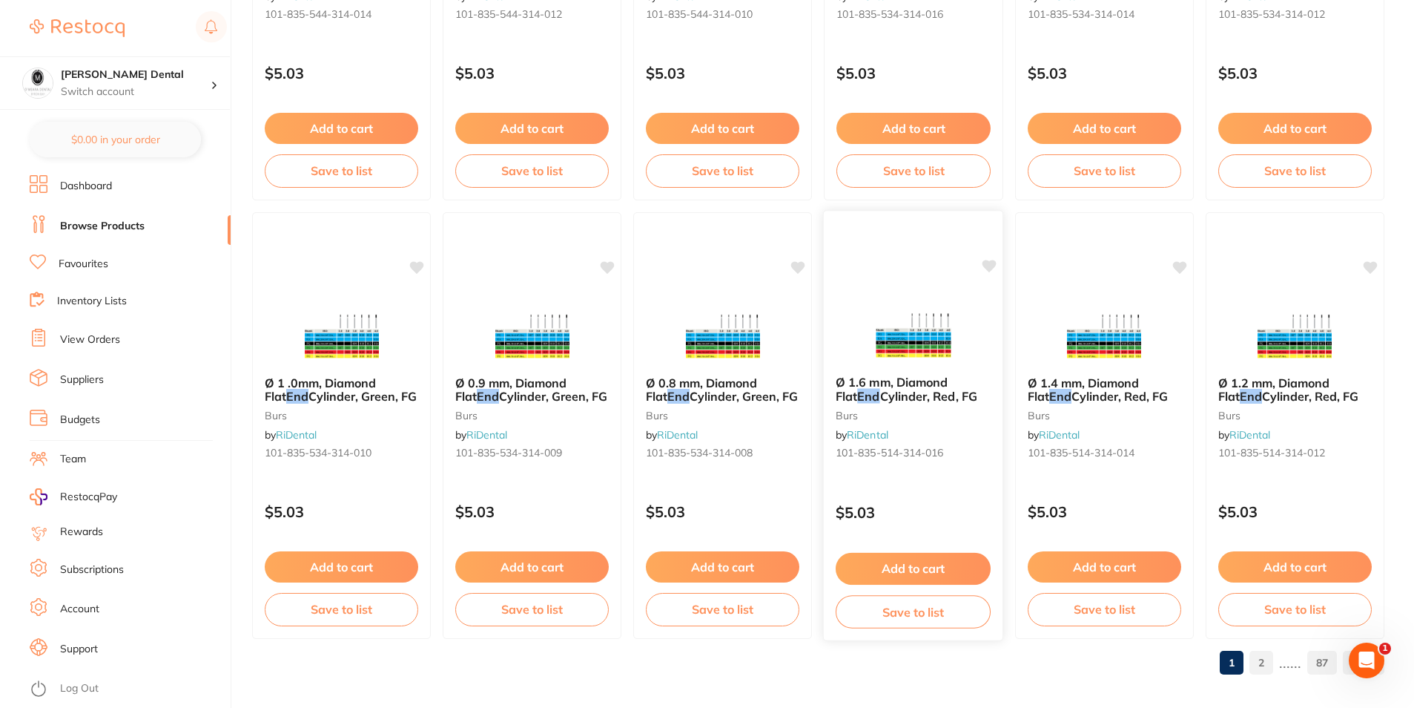
scroll to position [3512, 0]
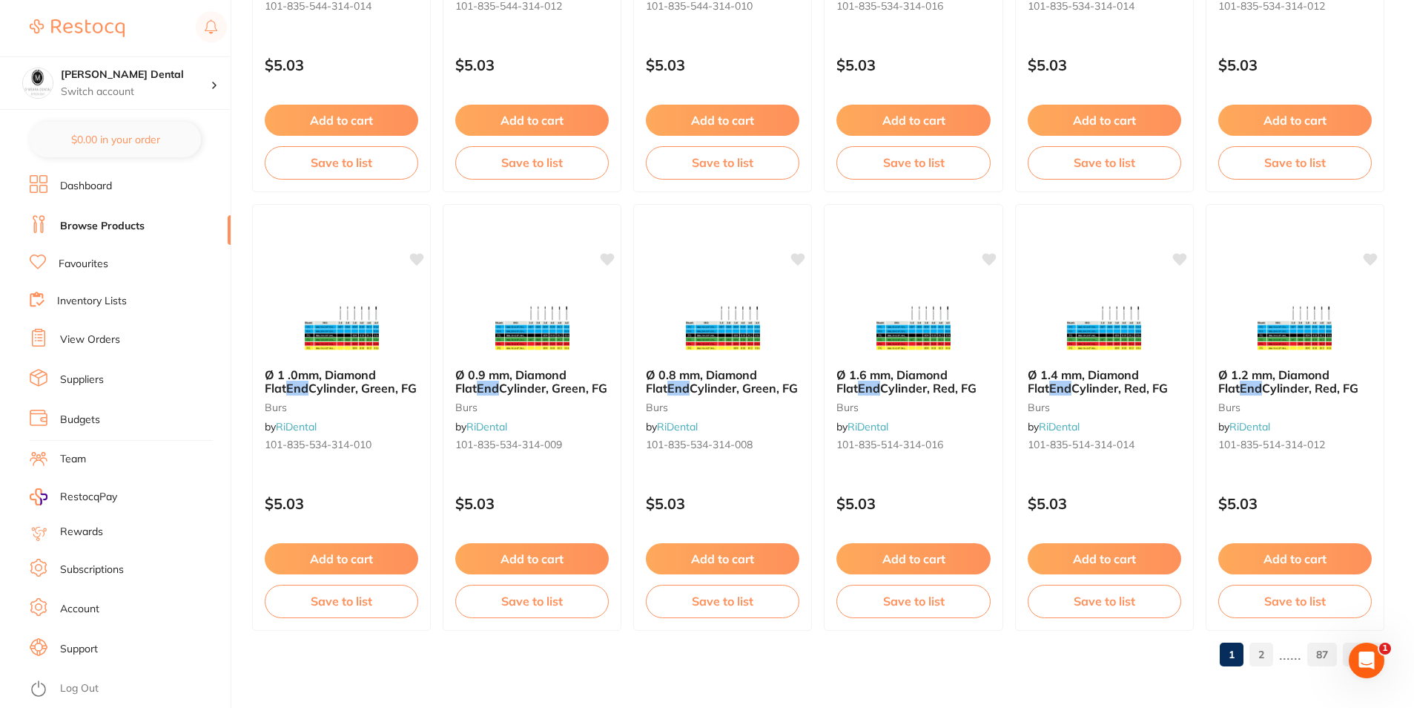
click at [1271, 656] on link "2" at bounding box center [1262, 654] width 24 height 30
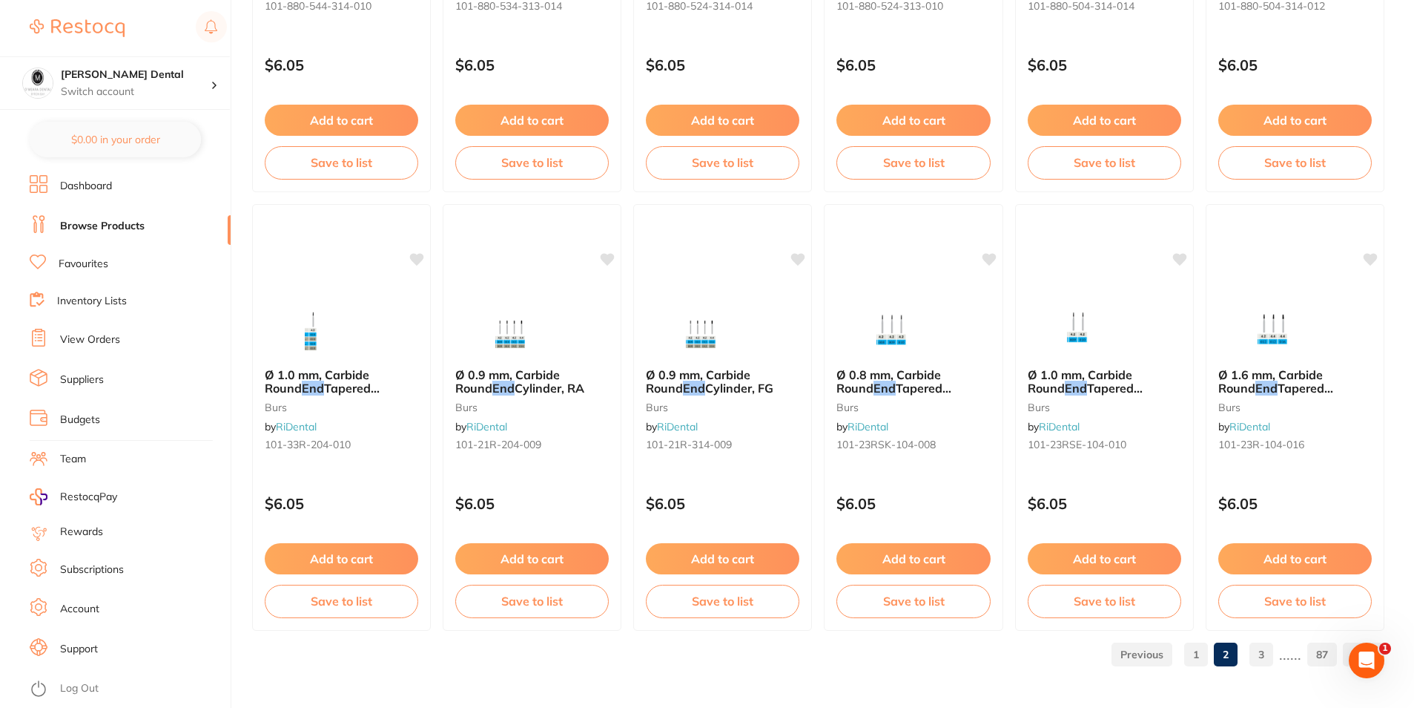
click at [1261, 651] on link "3" at bounding box center [1262, 654] width 24 height 30
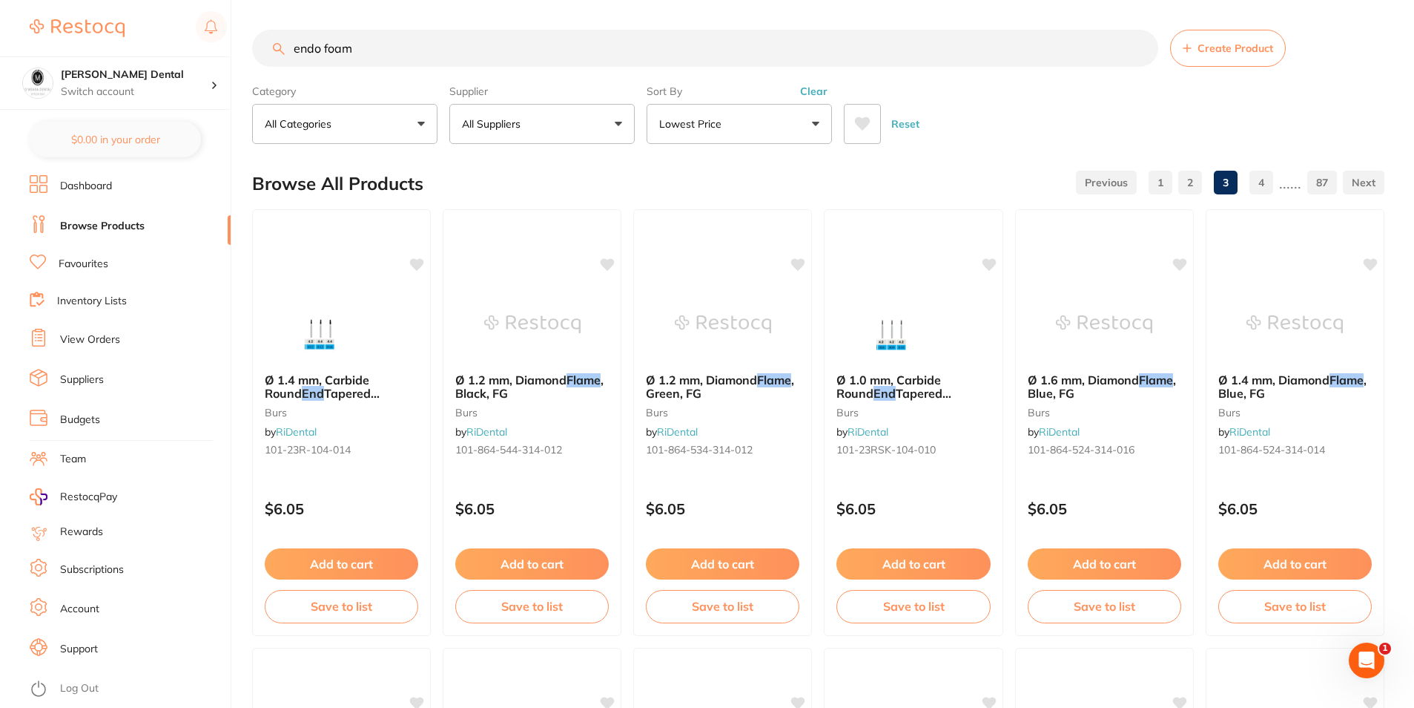
scroll to position [0, 0]
drag, startPoint x: 325, startPoint y: 47, endPoint x: 202, endPoint y: 50, distance: 122.4
click at [202, 50] on div "$0.00 [PERSON_NAME] Dental Switch account [PERSON_NAME] Dental $0.00 in your or…" at bounding box center [707, 354] width 1414 height 708
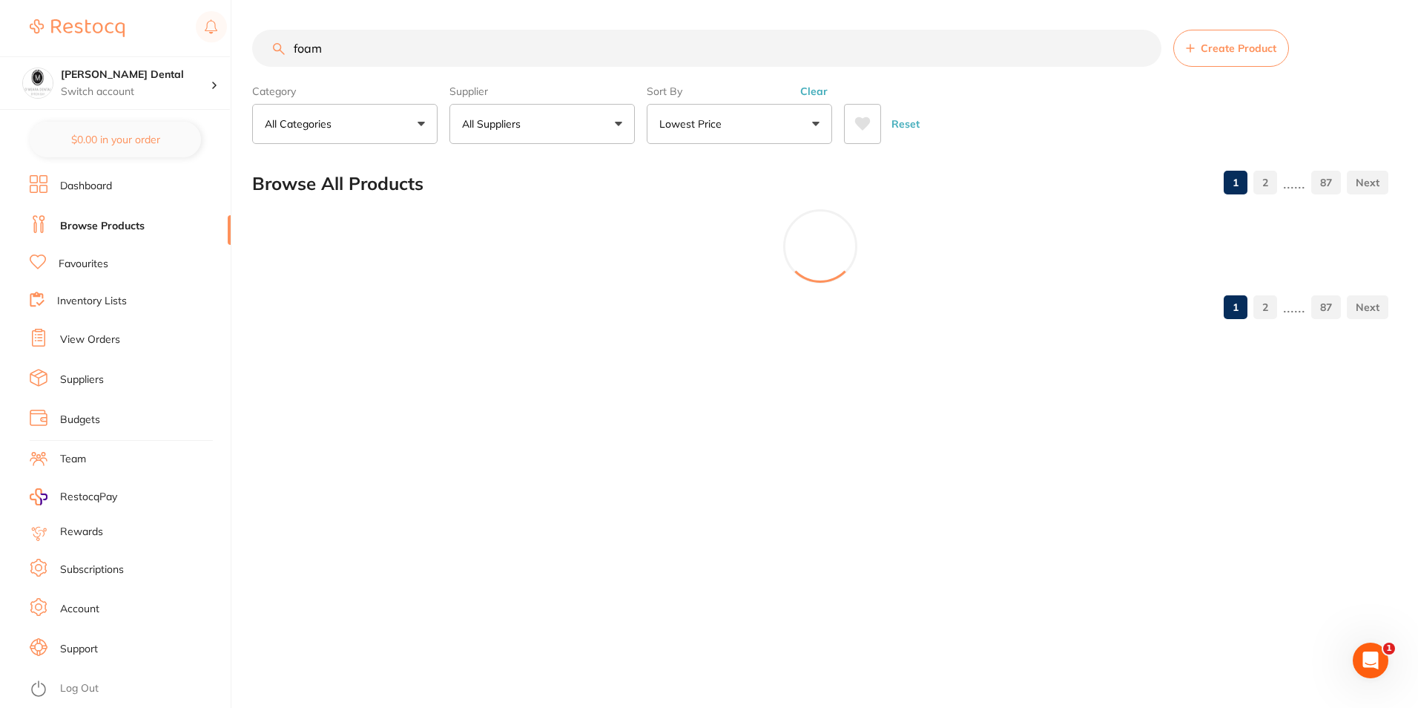
type input "foam"
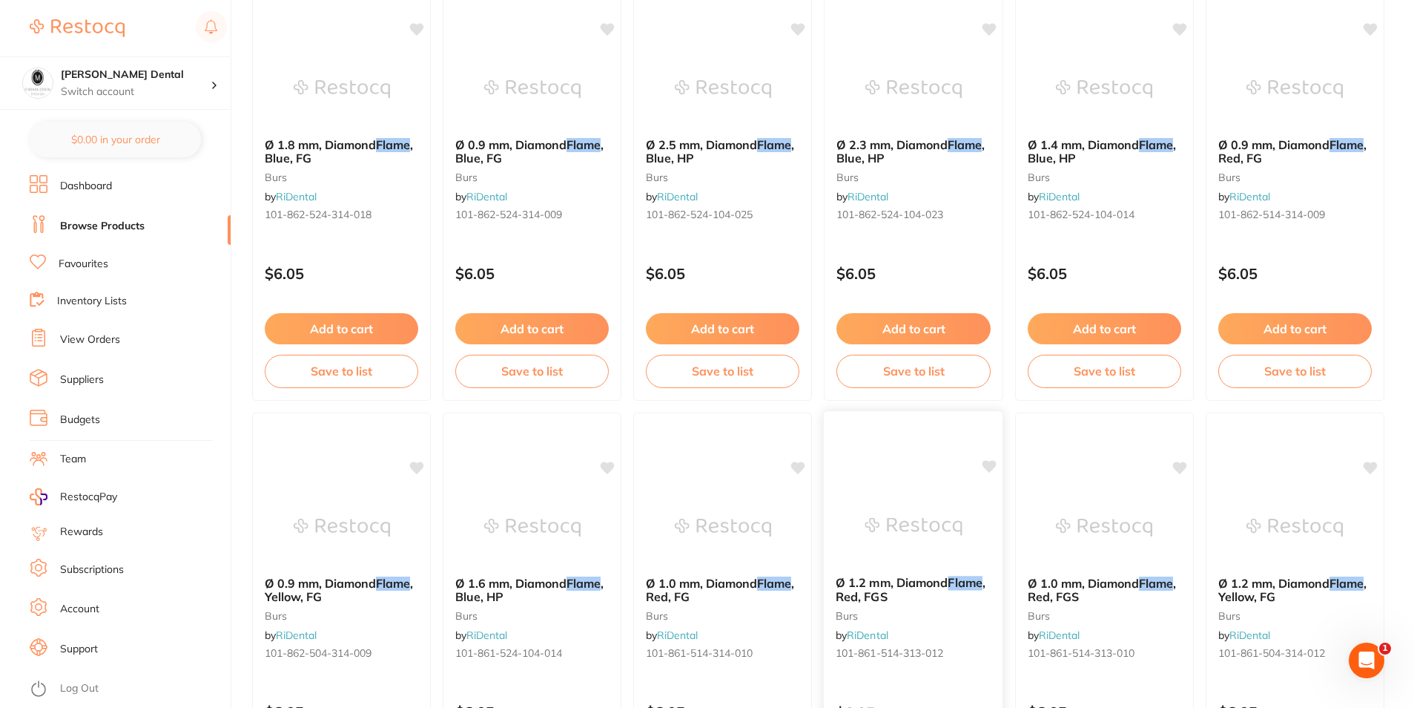
scroll to position [3512, 0]
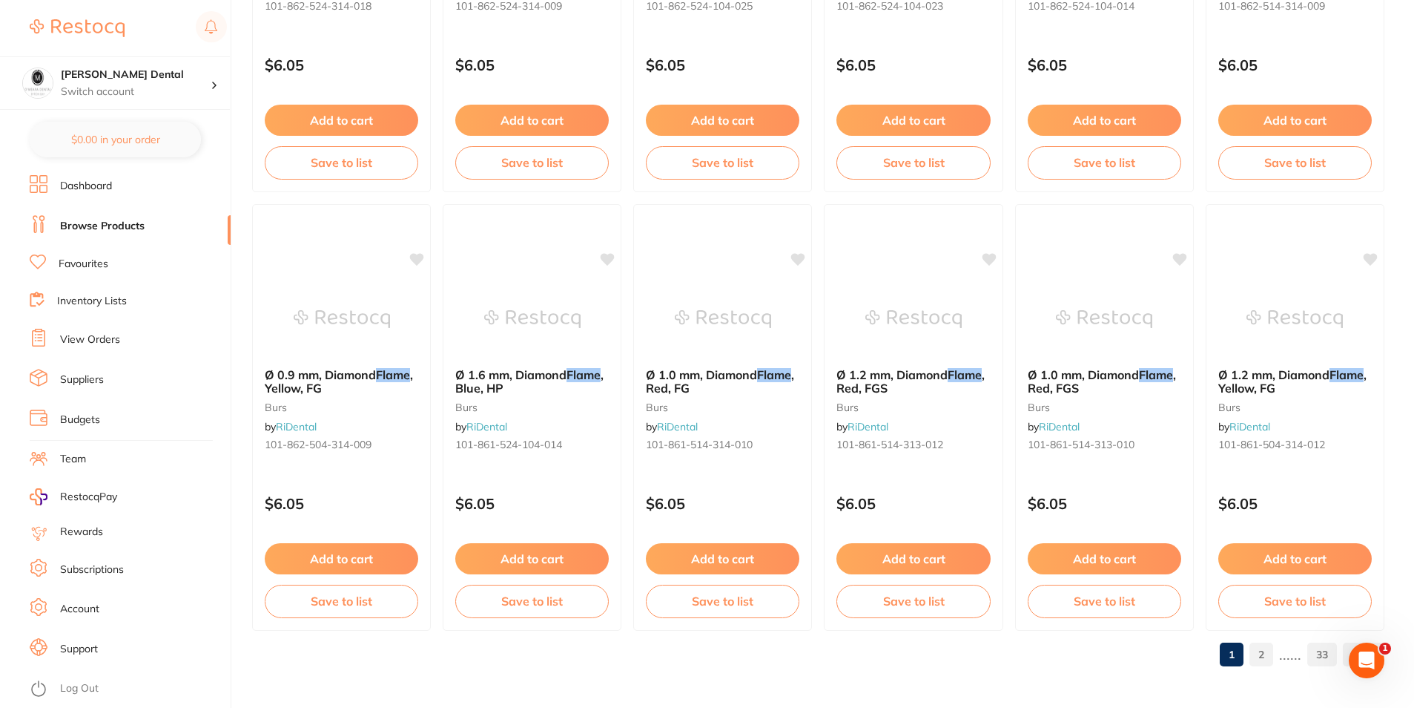
click at [1266, 653] on link "2" at bounding box center [1262, 654] width 24 height 30
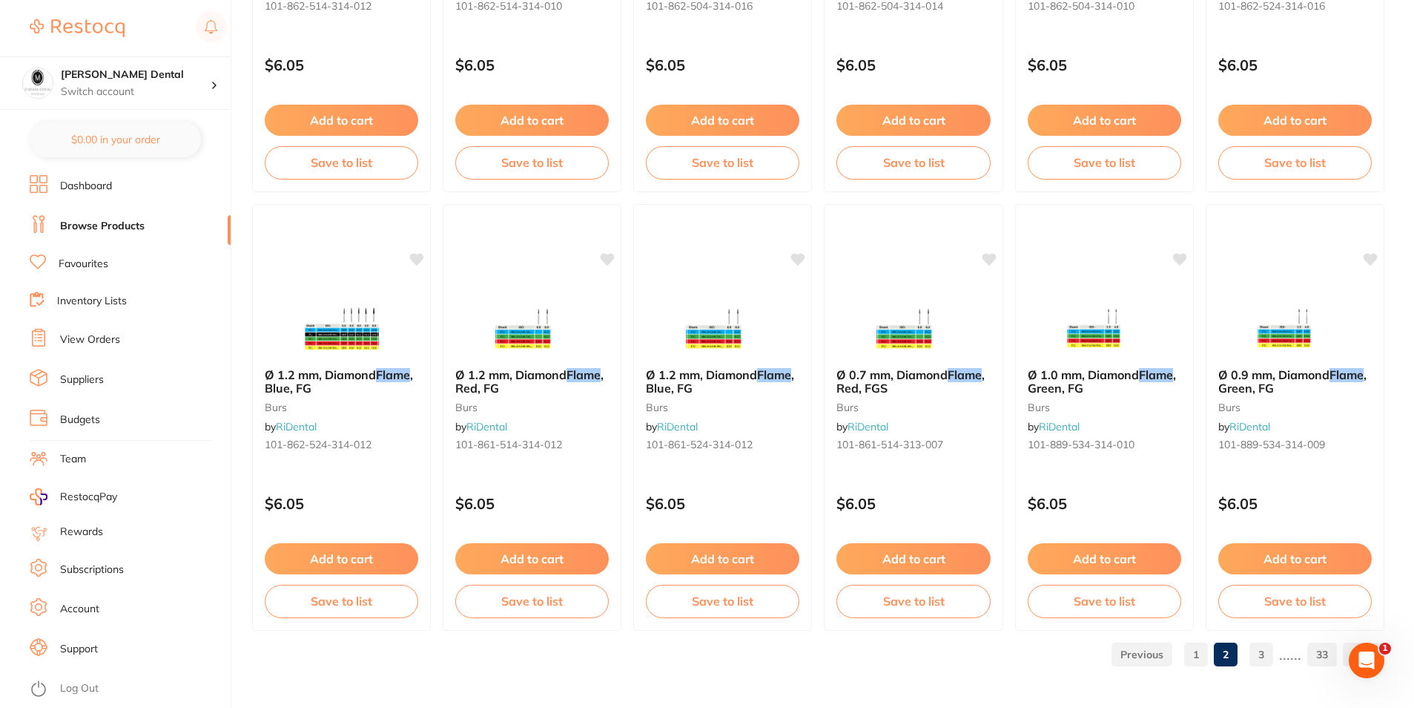
click at [1254, 656] on link "3" at bounding box center [1262, 654] width 24 height 30
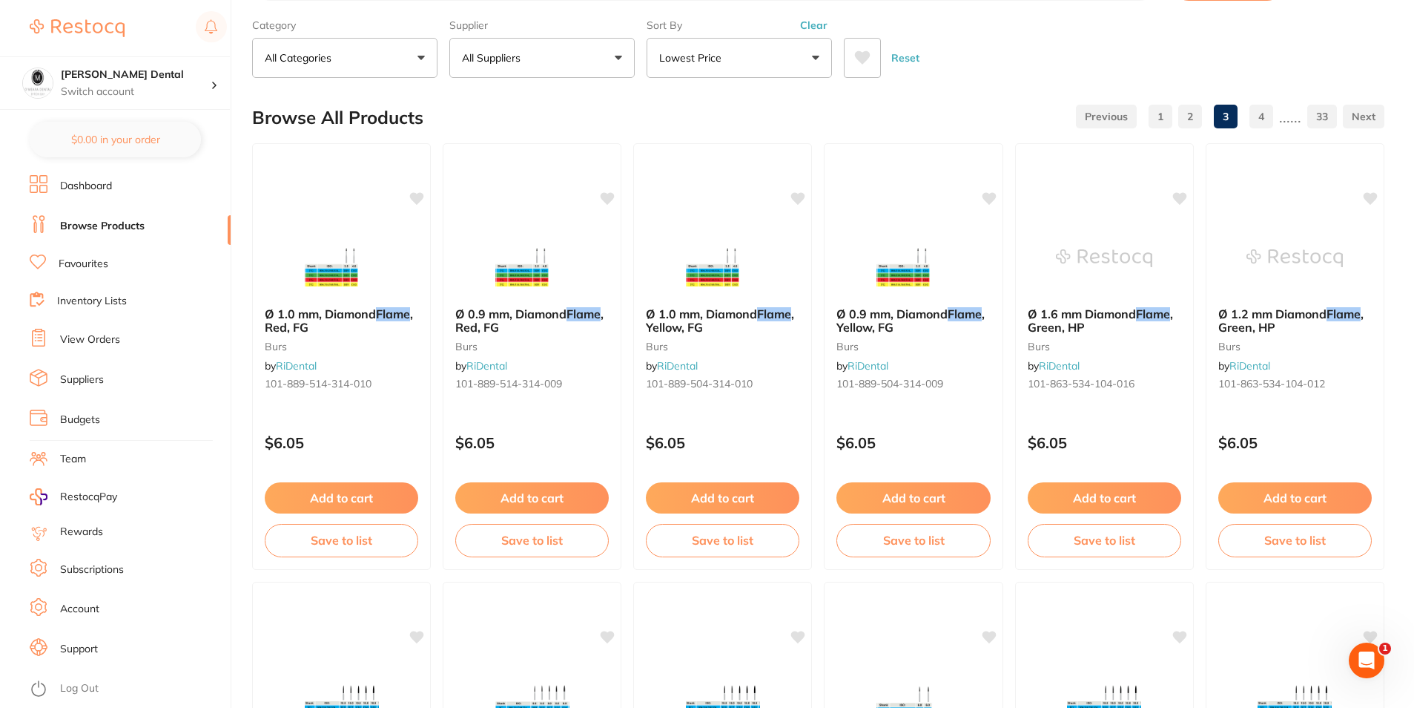
scroll to position [0, 0]
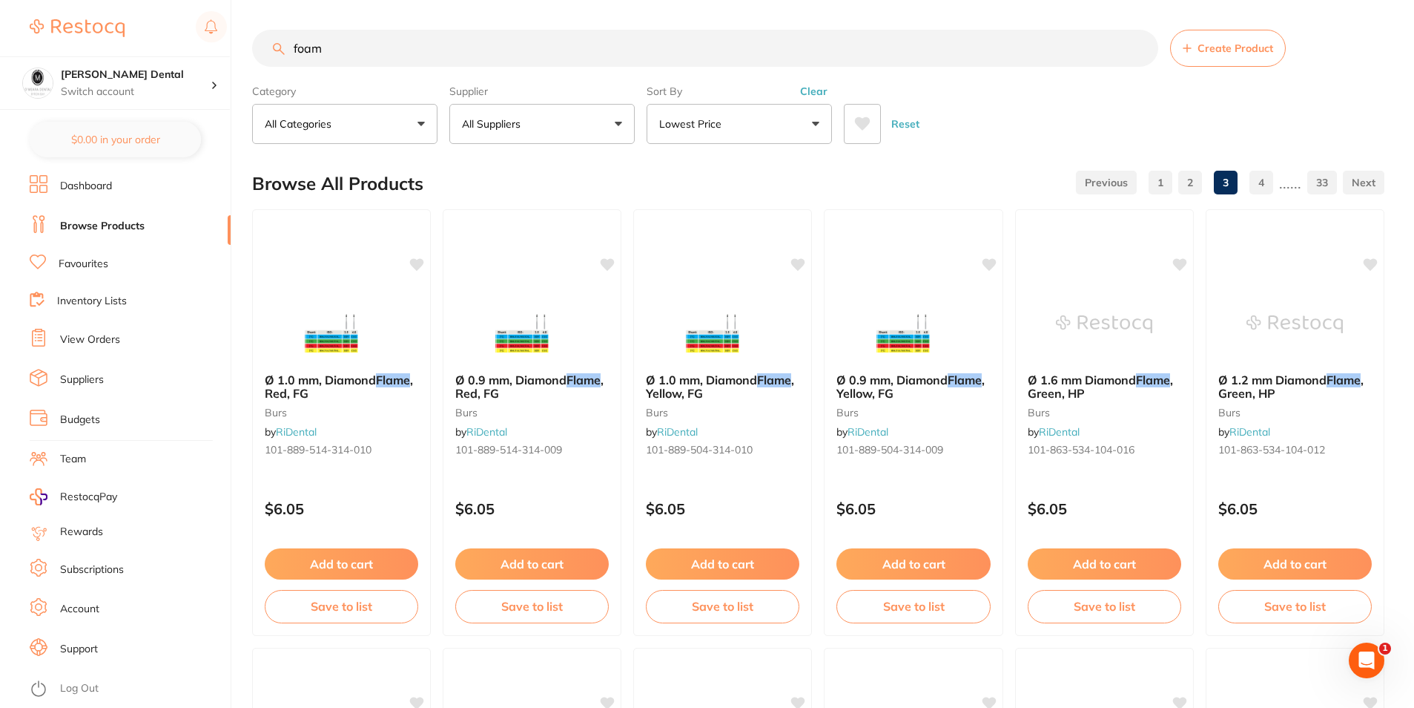
drag, startPoint x: 413, startPoint y: 122, endPoint x: 415, endPoint y: 130, distance: 7.6
click at [413, 123] on button "All Categories" at bounding box center [344, 124] width 185 height 40
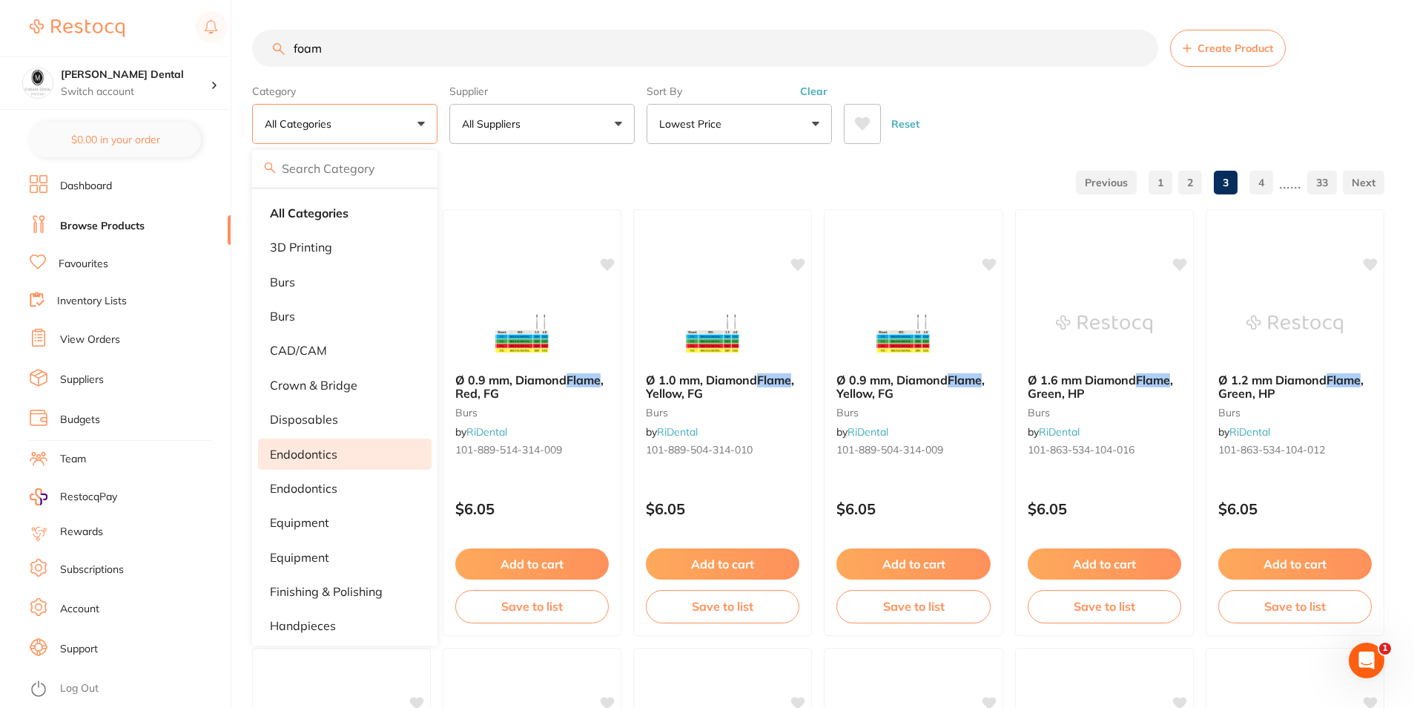
click at [314, 458] on p "endodontics" at bounding box center [303, 453] width 67 height 13
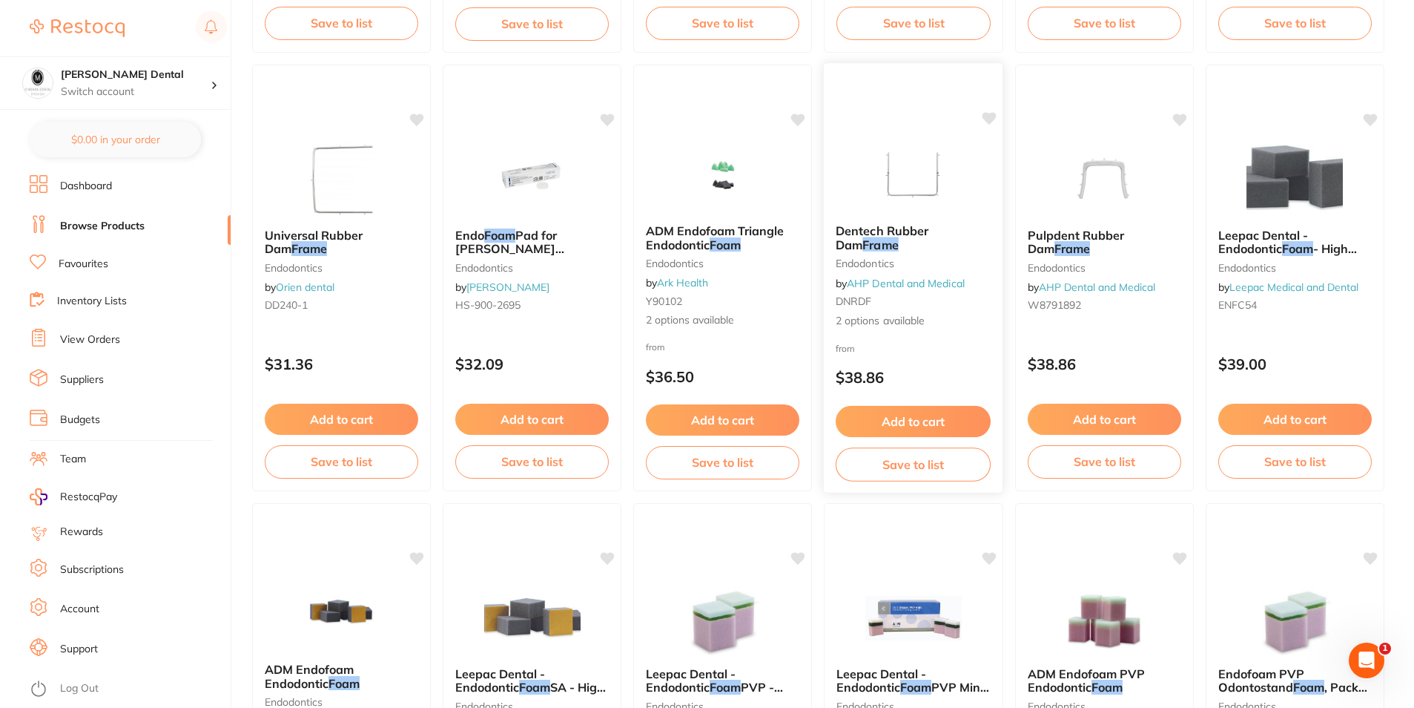
scroll to position [816, 0]
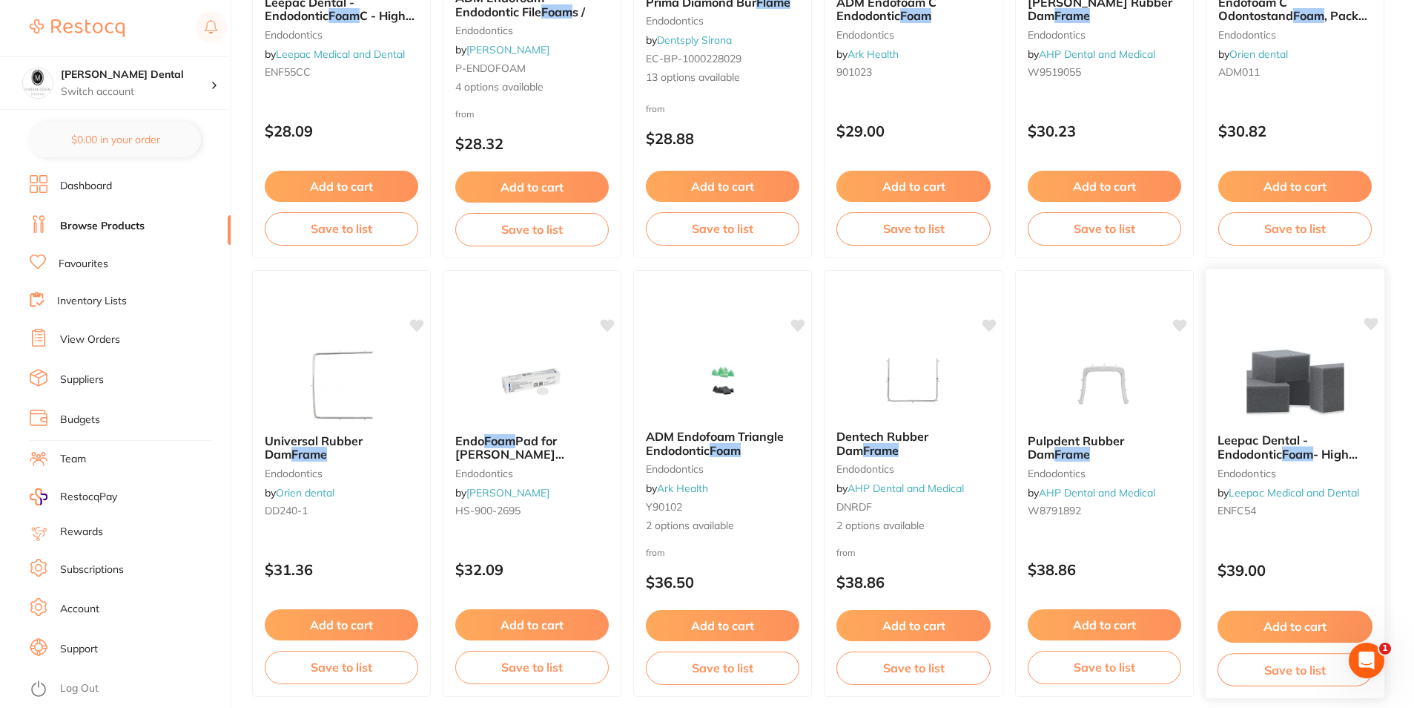
click at [1309, 395] on img at bounding box center [1295, 383] width 97 height 75
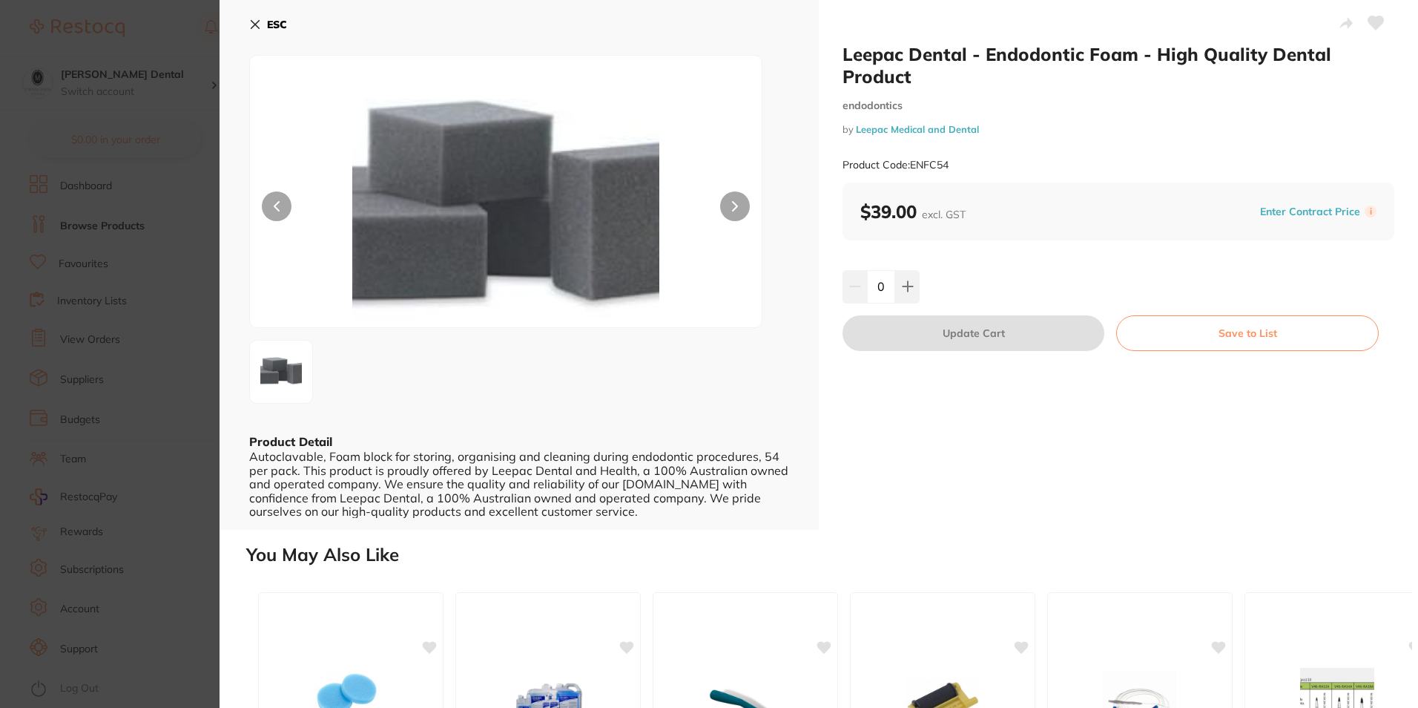
click at [253, 24] on icon at bounding box center [255, 25] width 12 height 12
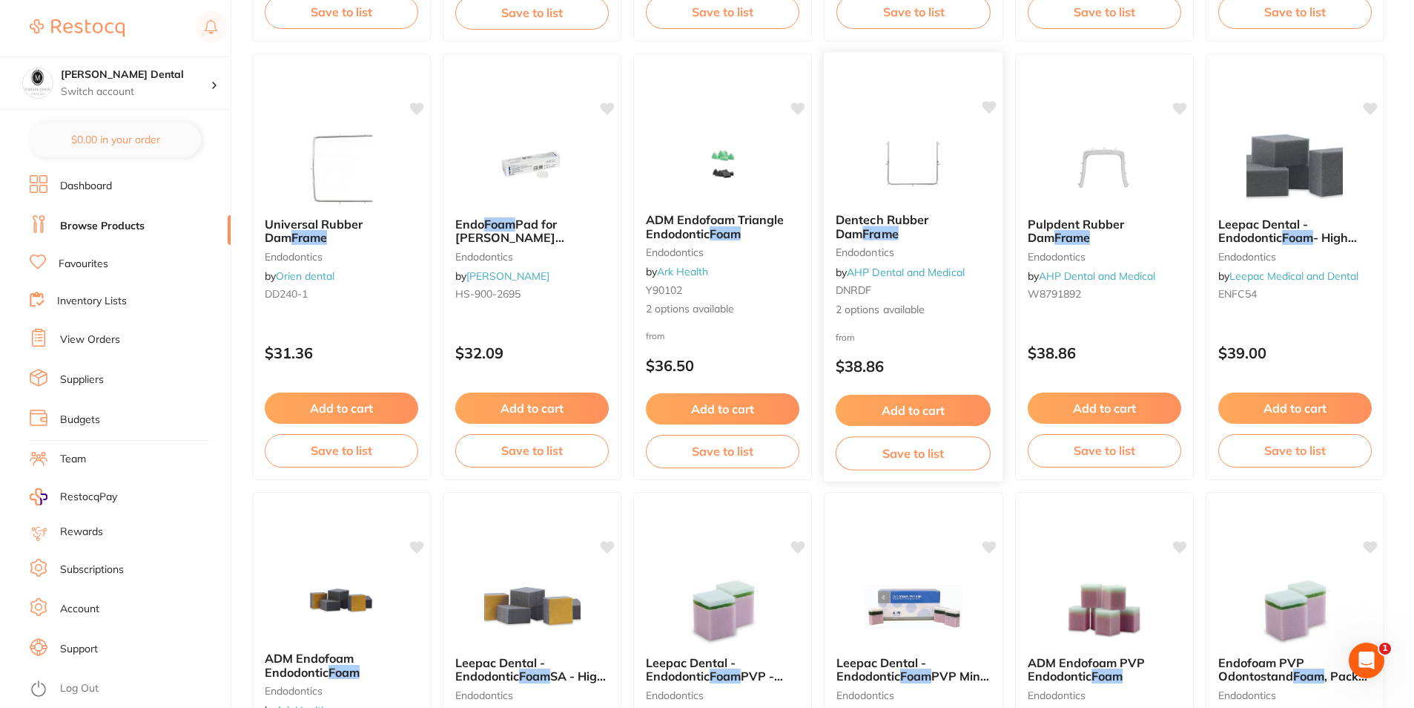
scroll to position [1187, 0]
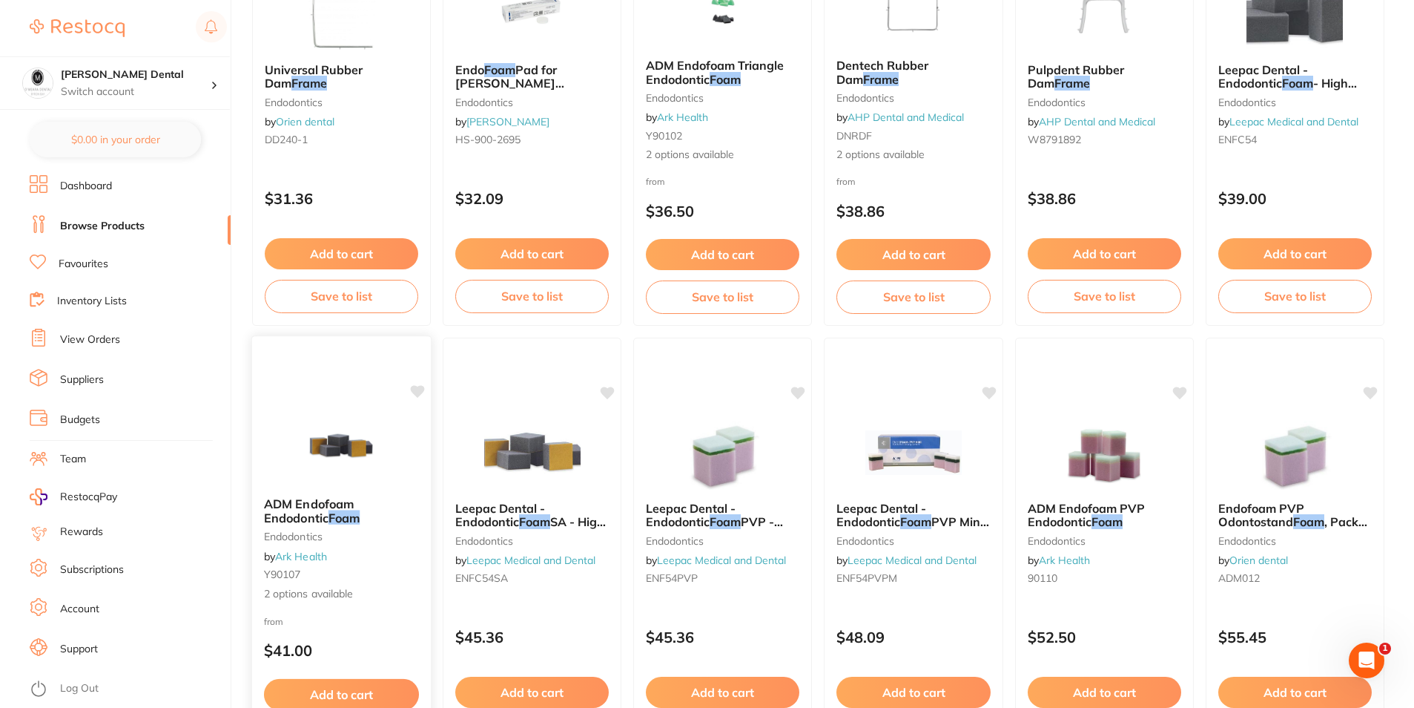
click at [329, 451] on img at bounding box center [341, 447] width 97 height 75
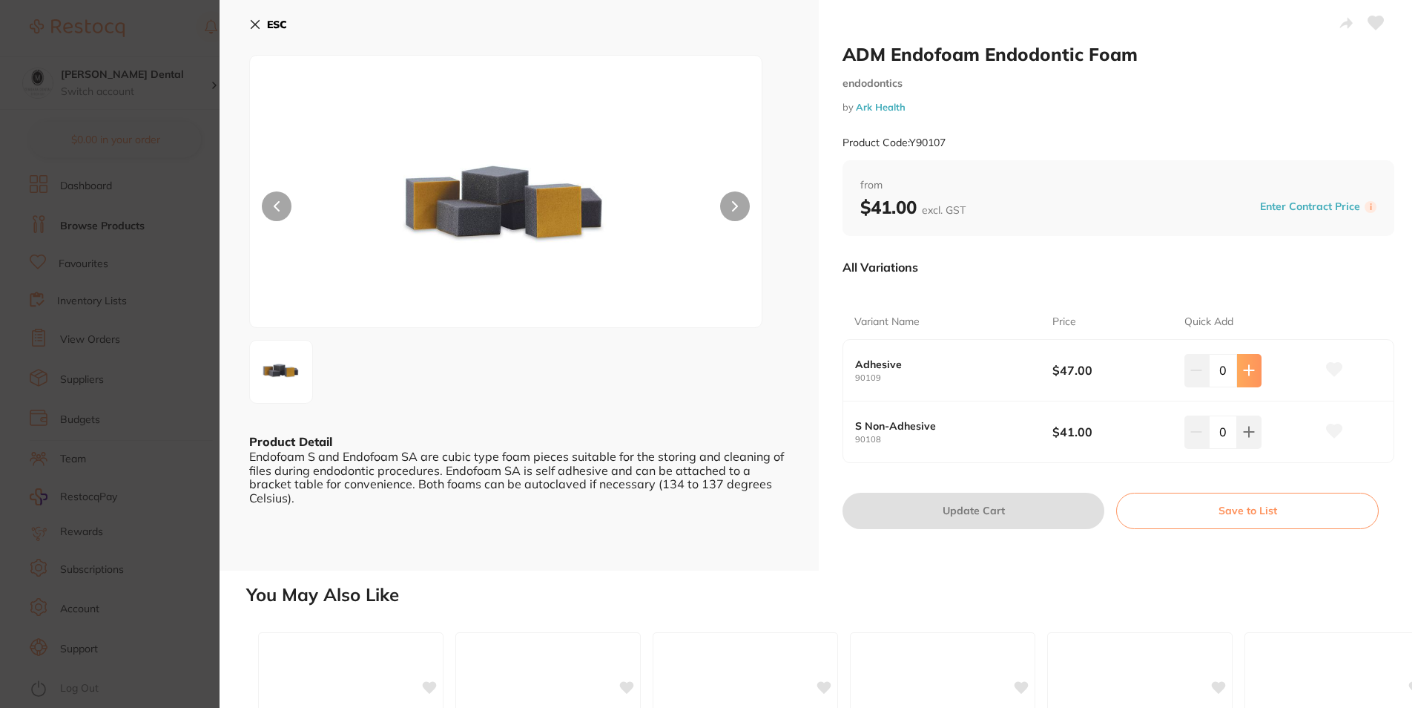
click at [1250, 369] on icon at bounding box center [1249, 370] width 12 height 12
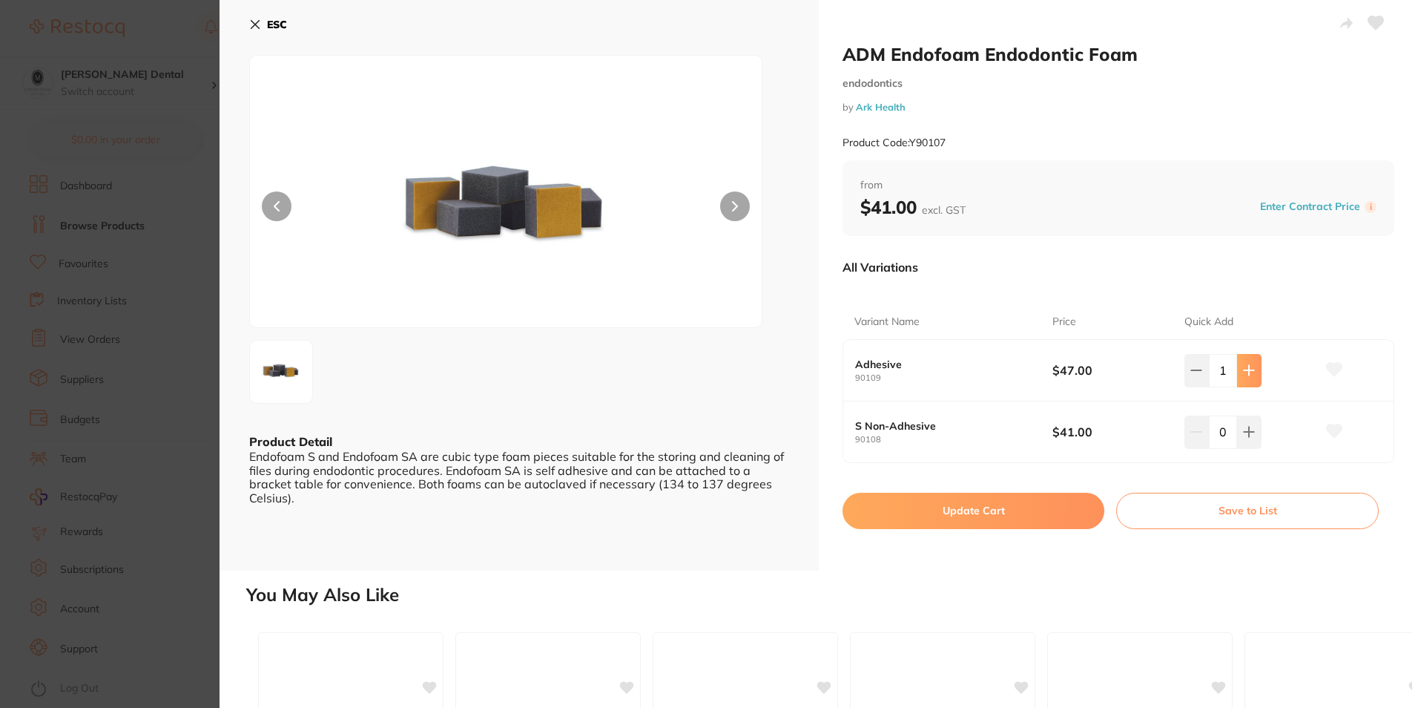
click at [1250, 369] on icon at bounding box center [1249, 370] width 12 height 12
type input "2"
click at [983, 510] on button "Update Cart" at bounding box center [974, 510] width 262 height 36
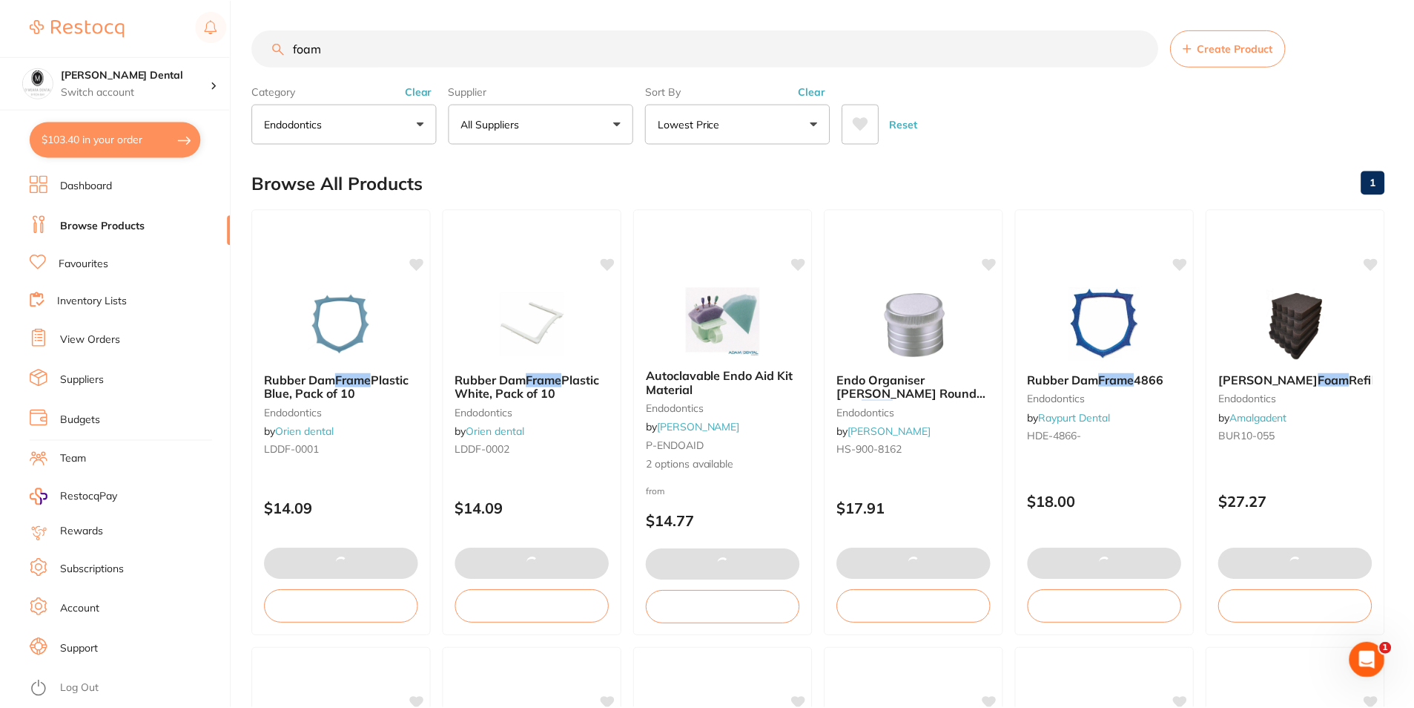
scroll to position [1187, 0]
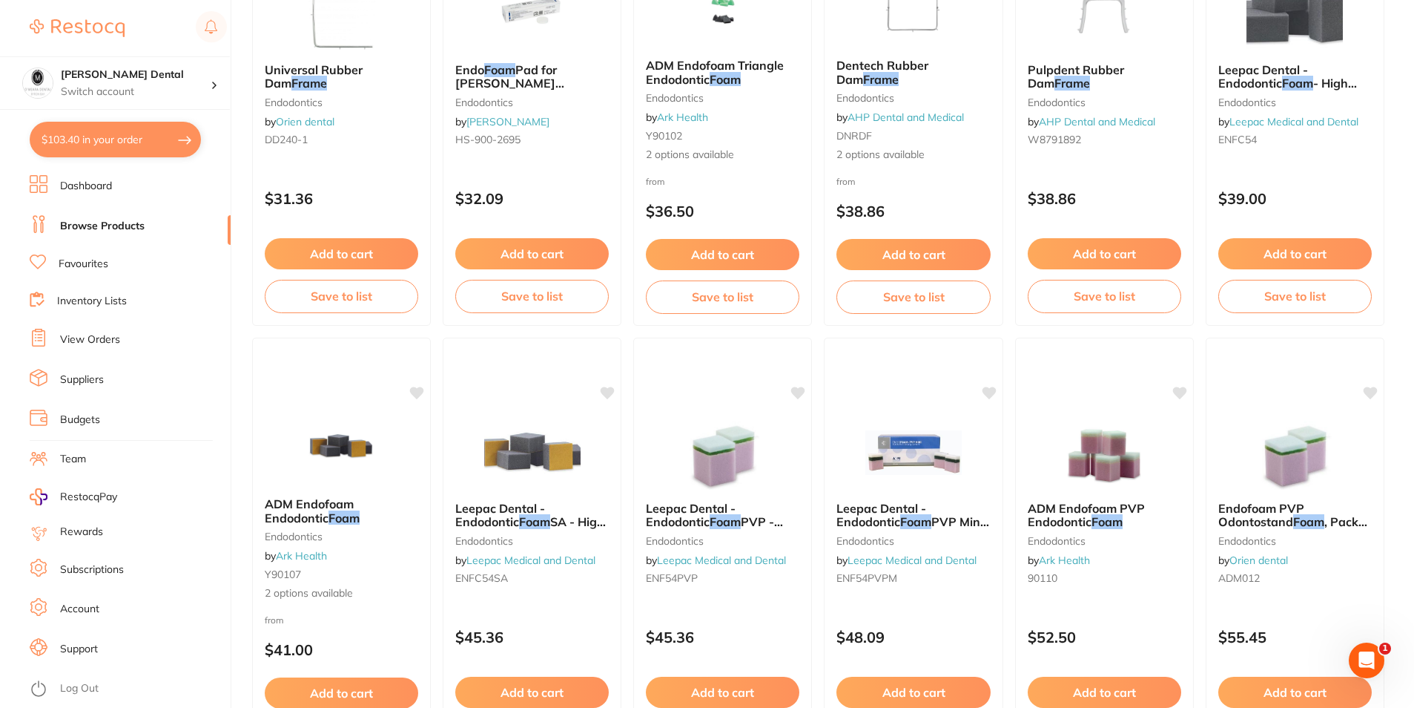
click at [112, 136] on button "$103.40 in your order" at bounding box center [115, 140] width 171 height 36
checkbox input "true"
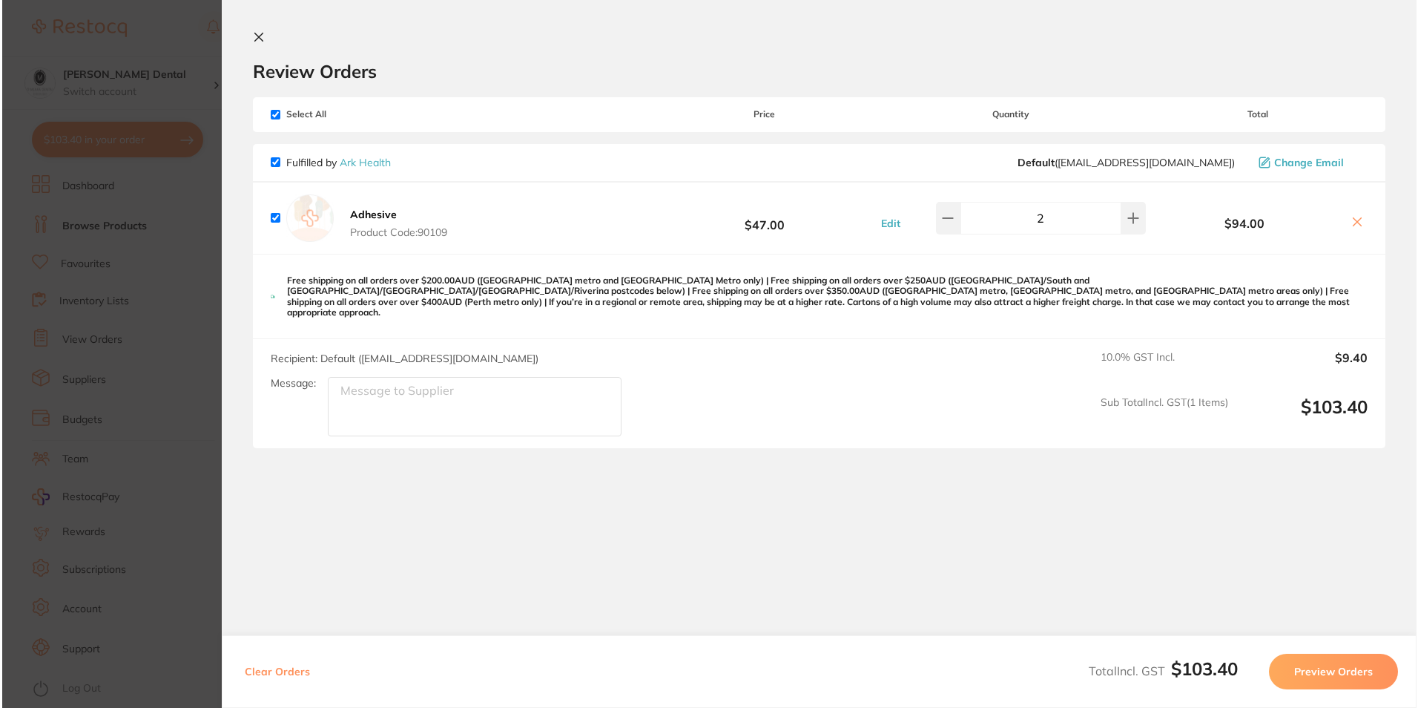
scroll to position [0, 0]
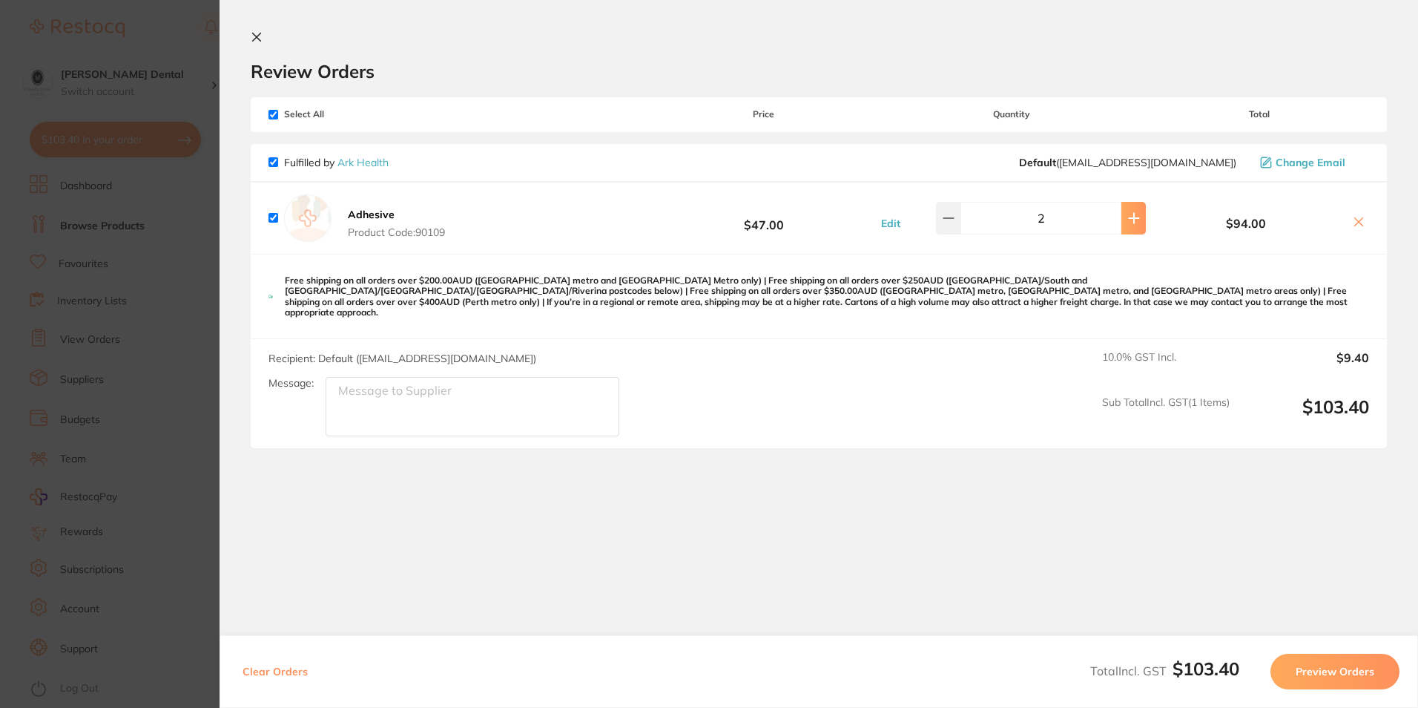
click at [1128, 223] on icon at bounding box center [1134, 218] width 12 height 12
click at [1121, 224] on button at bounding box center [1133, 218] width 24 height 33
type input "4"
click at [1344, 675] on button "Preview Orders" at bounding box center [1335, 671] width 129 height 36
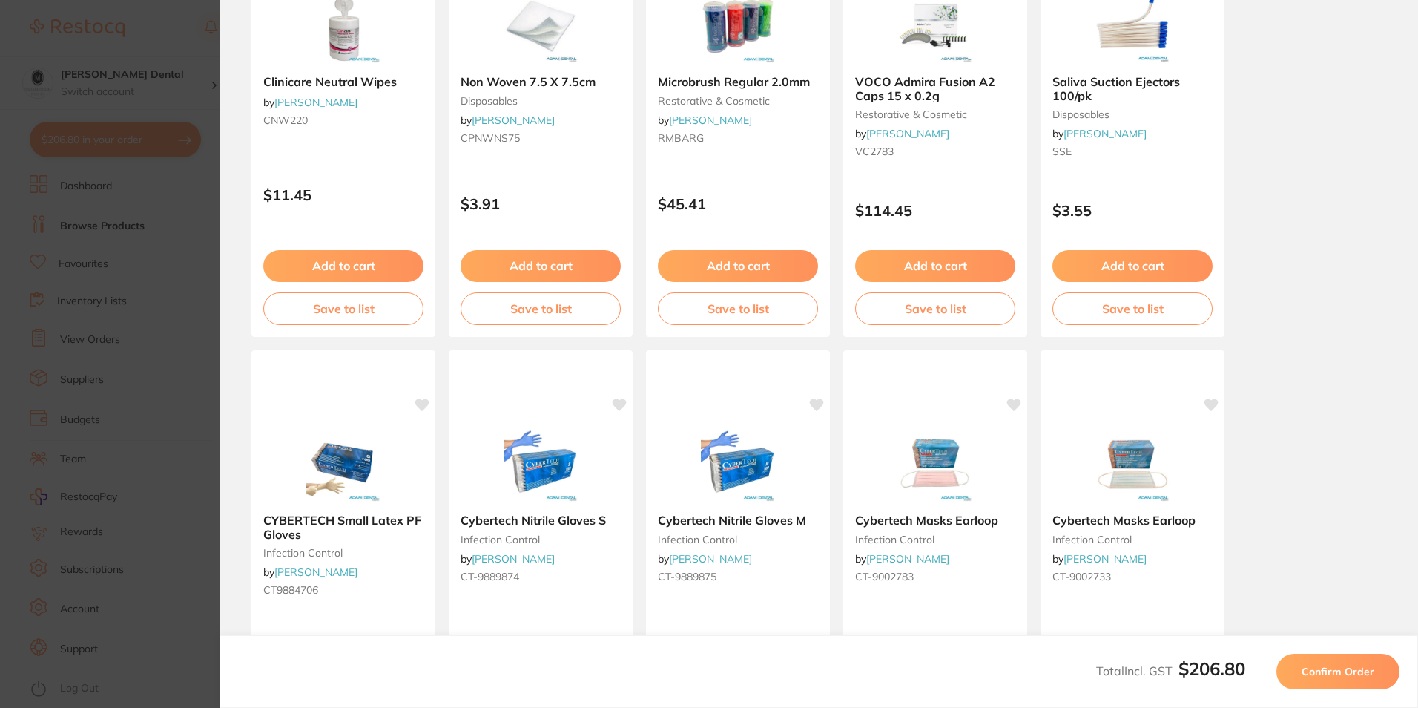
scroll to position [371, 0]
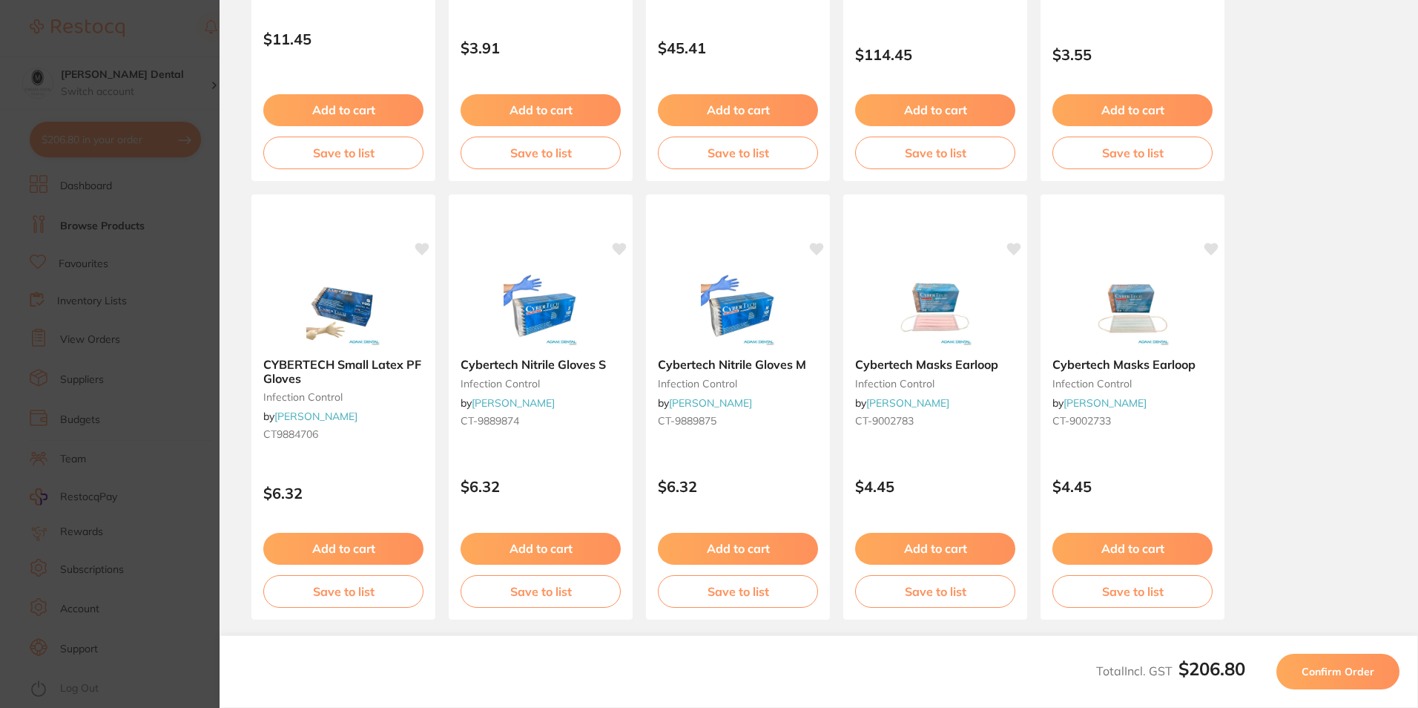
click at [1365, 685] on button "Confirm Order" at bounding box center [1337, 671] width 123 height 36
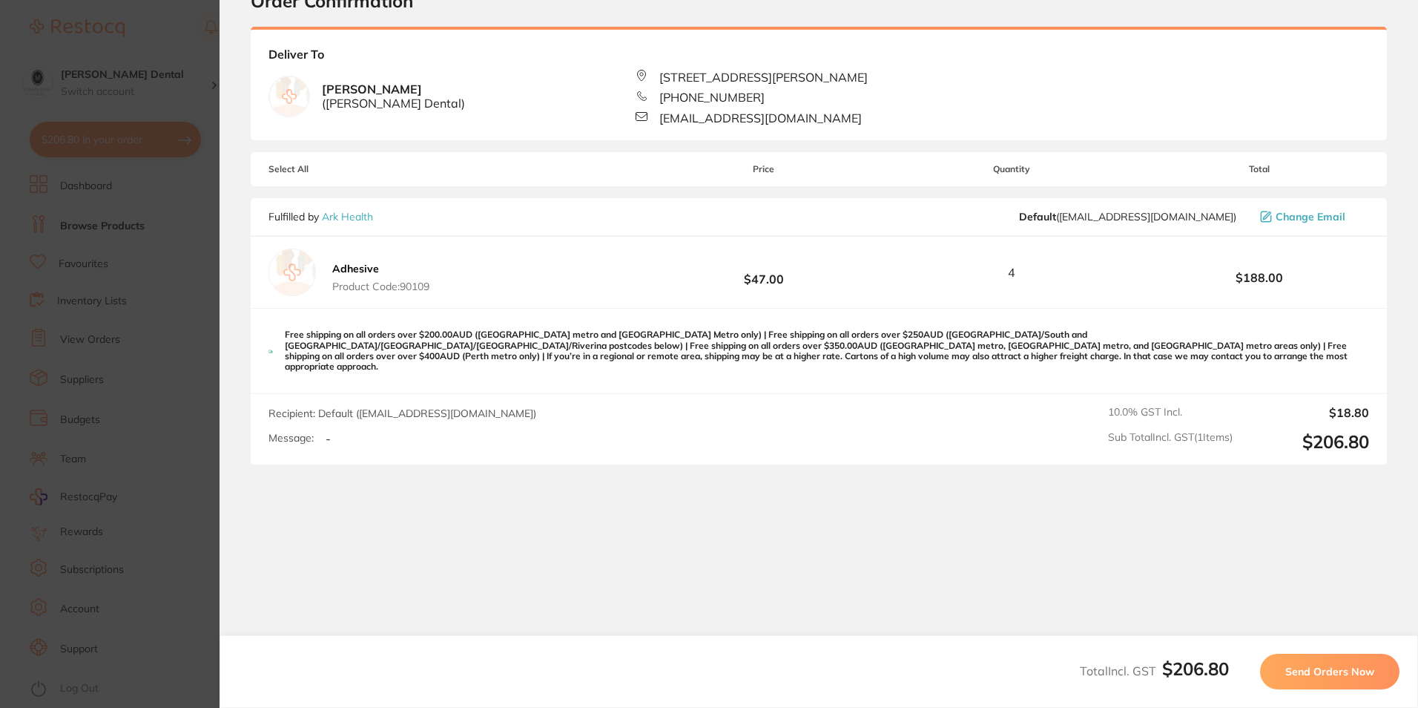
scroll to position [0, 0]
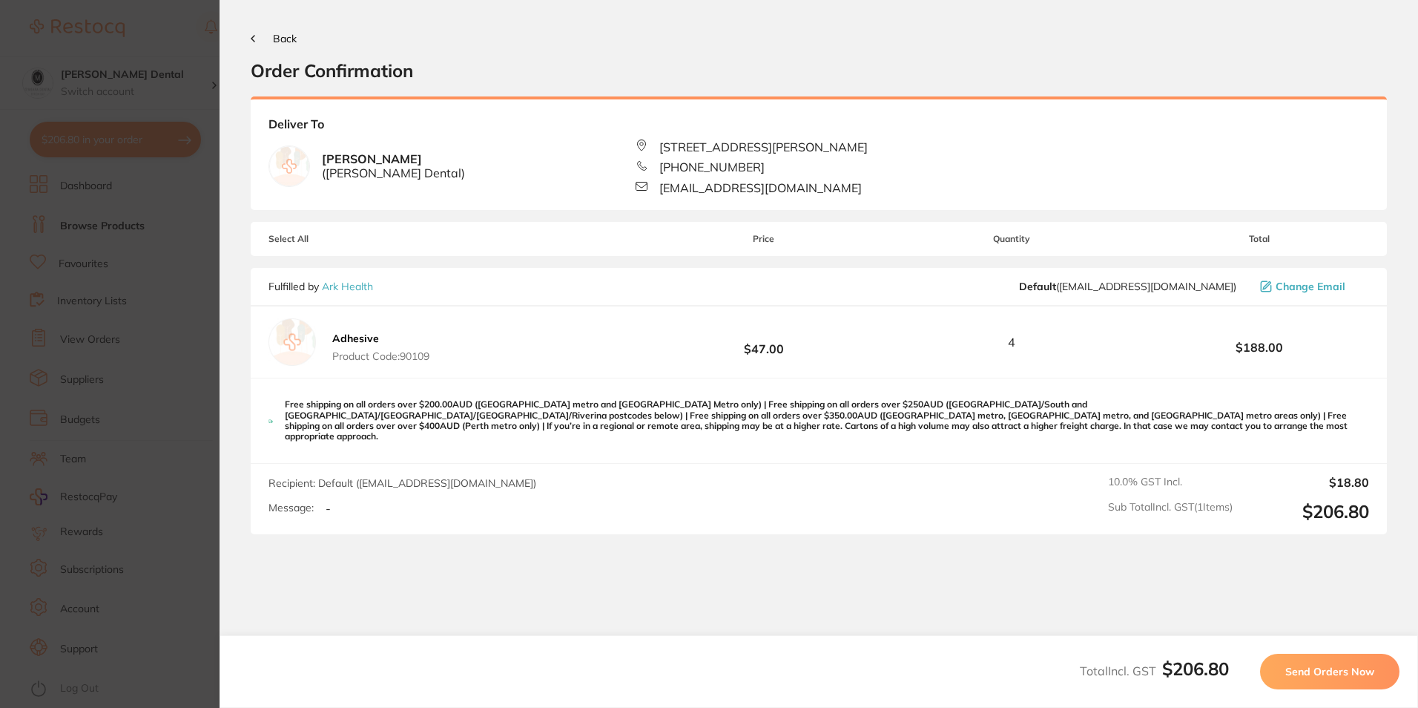
click at [1336, 673] on span "Send Orders Now" at bounding box center [1329, 671] width 89 height 13
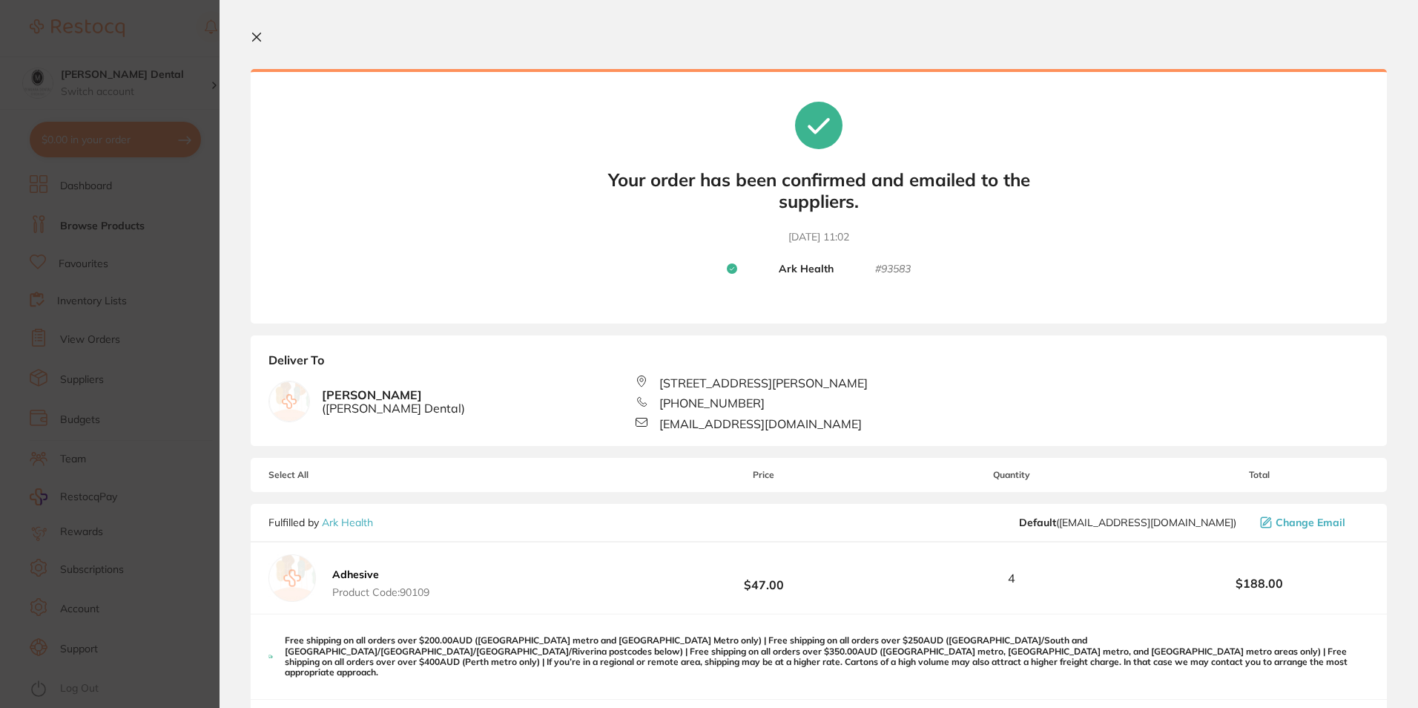
click at [255, 36] on icon at bounding box center [257, 37] width 8 height 8
